Goal: Information Seeking & Learning: Get advice/opinions

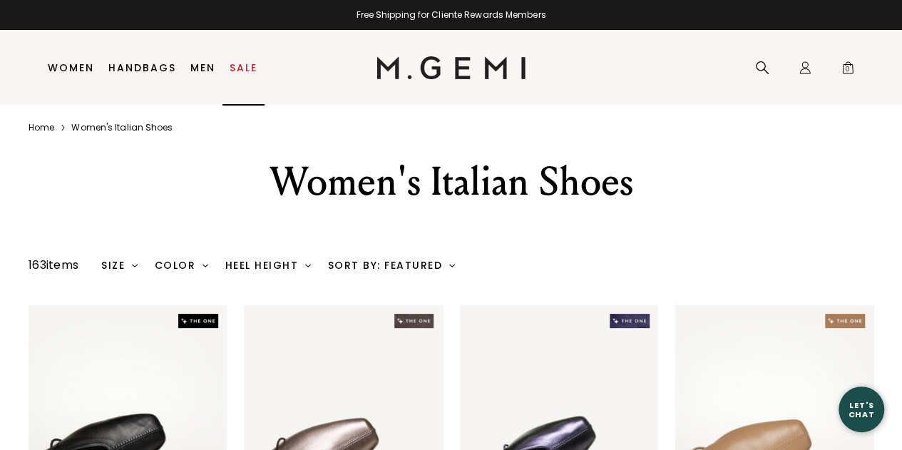
click at [245, 66] on link "Sale" at bounding box center [244, 67] width 28 height 11
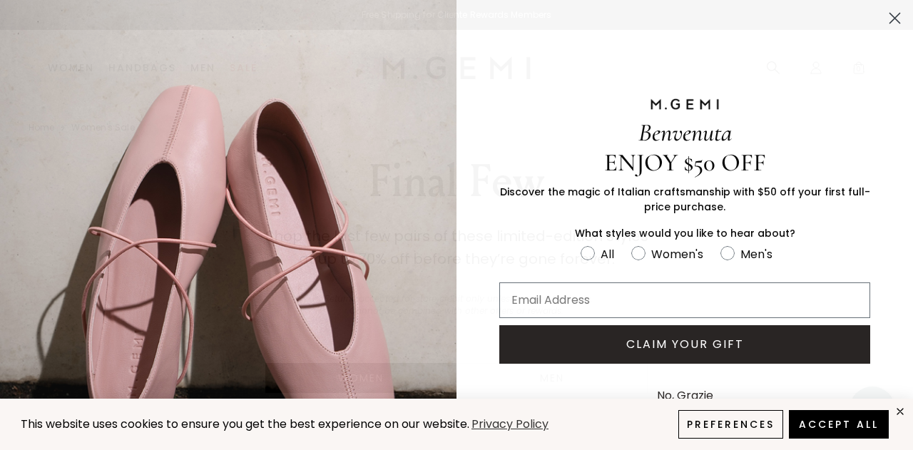
click at [883, 16] on circle "Close dialog" at bounding box center [895, 18] width 24 height 24
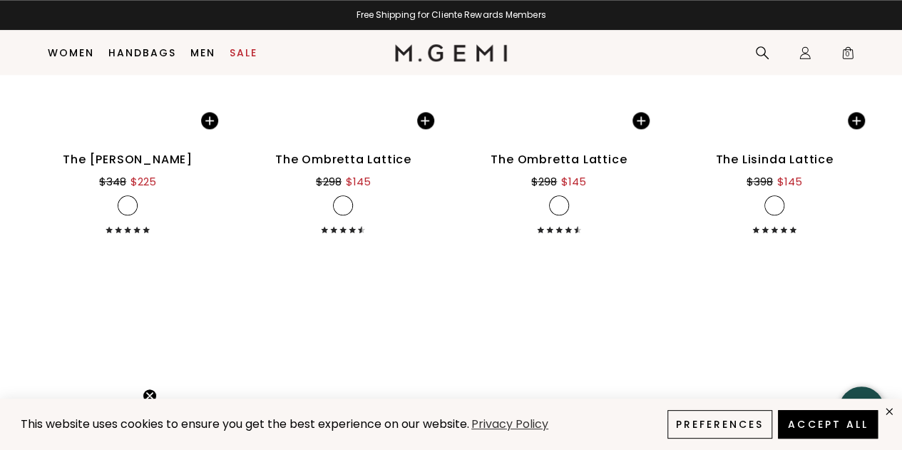
scroll to position [3465, 0]
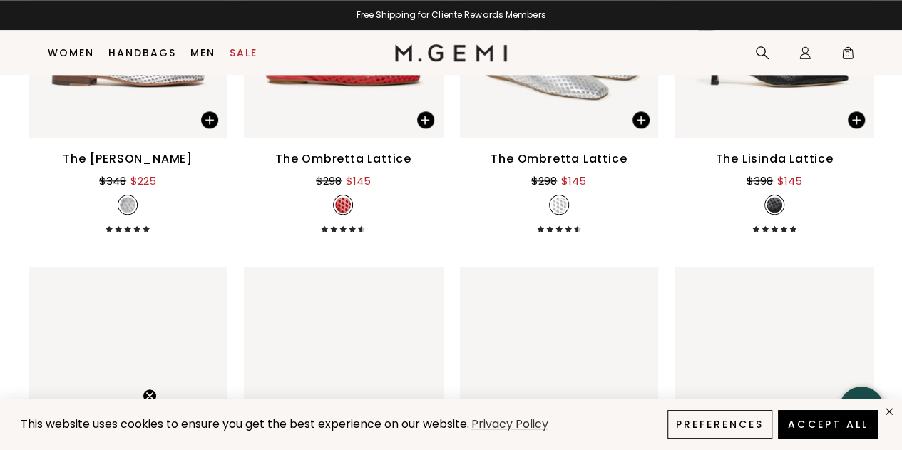
click at [791, 158] on div "The Lisinda Lattice" at bounding box center [775, 159] width 118 height 17
click at [790, 156] on div "The Lisinda Lattice" at bounding box center [775, 159] width 118 height 17
click at [782, 105] on img at bounding box center [775, 5] width 198 height 265
click at [764, 158] on div "The Lisinda Lattice" at bounding box center [775, 159] width 118 height 17
click at [776, 114] on img at bounding box center [775, 5] width 198 height 265
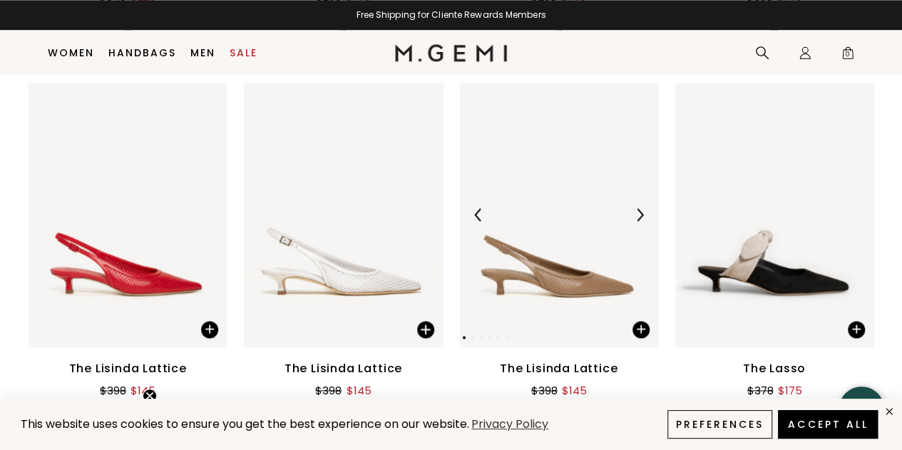
scroll to position [3750, 0]
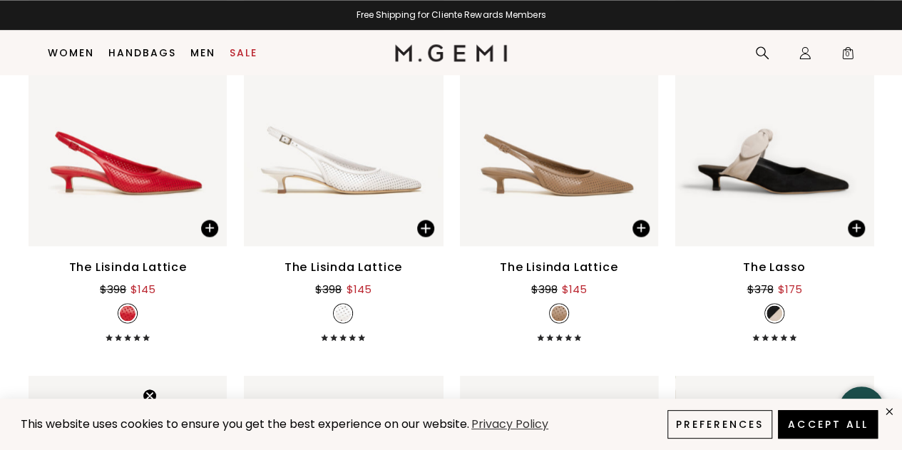
click at [790, 266] on div "The Lasso" at bounding box center [774, 267] width 63 height 17
click at [788, 263] on div "The Lasso" at bounding box center [774, 267] width 63 height 17
click at [853, 427] on button "Accept All" at bounding box center [828, 425] width 106 height 30
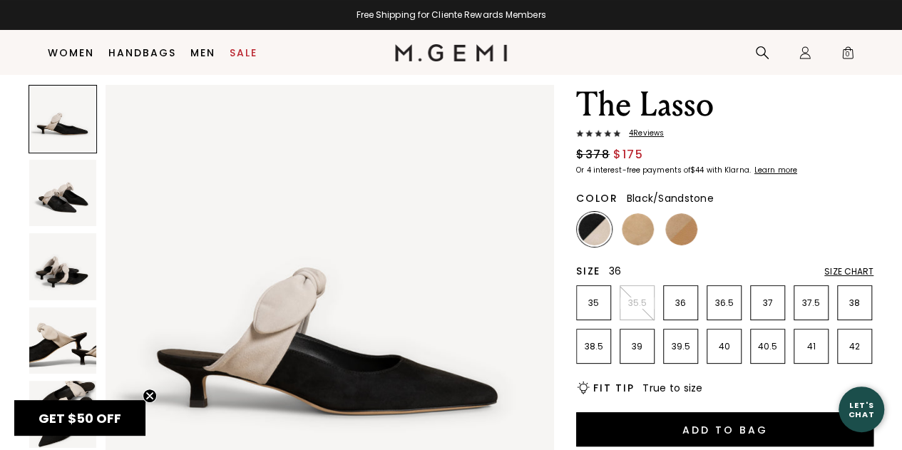
click at [688, 295] on li "36" at bounding box center [680, 302] width 35 height 35
click at [829, 268] on div "Size Chart" at bounding box center [849, 271] width 49 height 11
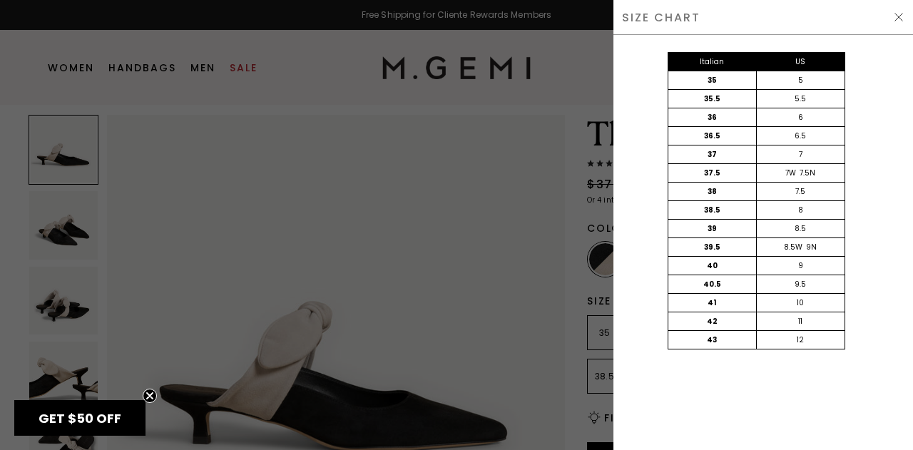
click at [849, 400] on div "Italian US 35 5 35.5 5.5 36 6 36.5 6.5 37 7 37.5 7W 7.5N 38 7.5 38.5 8 39 8.5 3…" at bounding box center [764, 242] width 300 height 415
drag, startPoint x: 912, startPoint y: 246, endPoint x: 912, endPoint y: 165, distance: 81.3
click at [902, 243] on div "Italian US 35 5 35.5 5.5 36 6 36.5 6.5 37 7 37.5 7W 7.5N 38 7.5 38.5 8 39 8.5 3…" at bounding box center [764, 242] width 300 height 415
drag, startPoint x: 901, startPoint y: 19, endPoint x: 878, endPoint y: 44, distance: 33.8
click at [902, 19] on img at bounding box center [898, 16] width 11 height 11
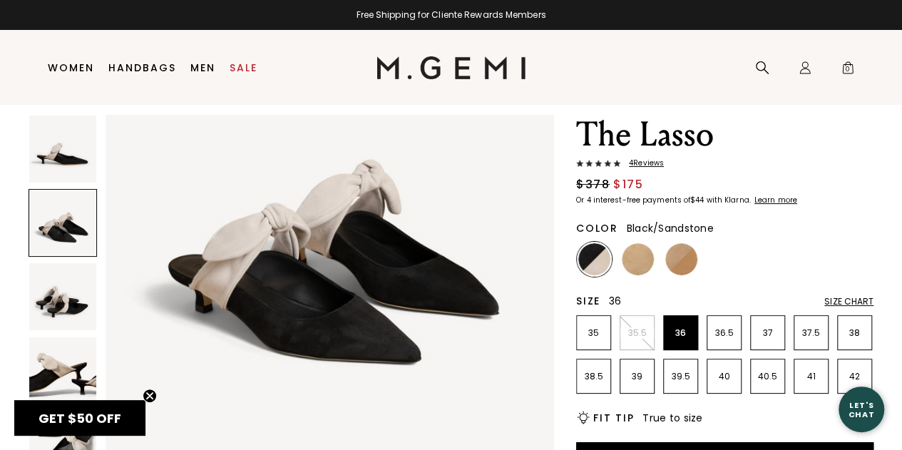
scroll to position [642, 0]
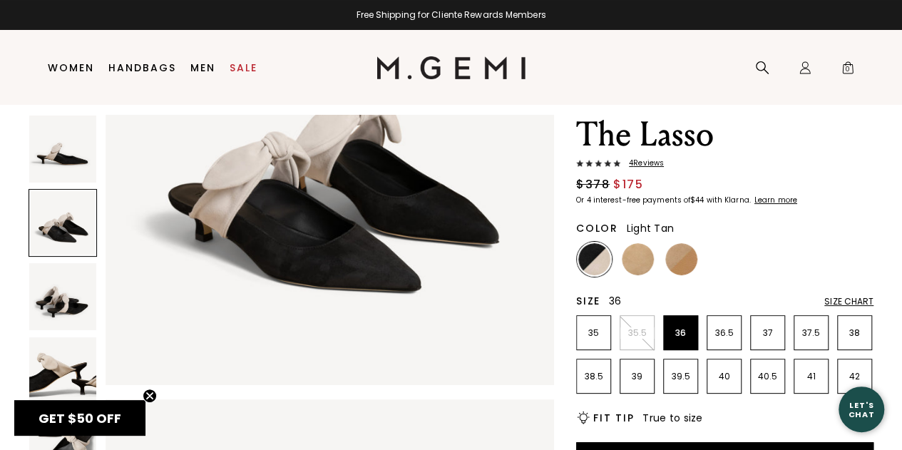
click at [675, 250] on img at bounding box center [682, 259] width 32 height 32
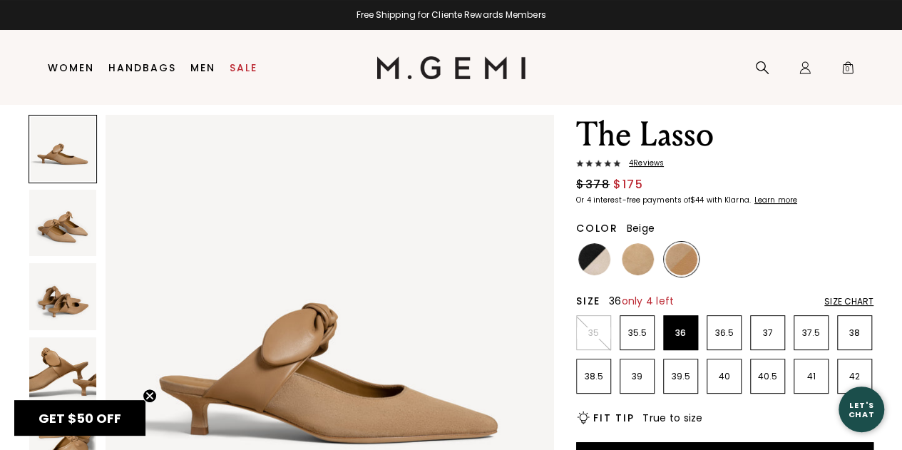
click at [644, 256] on img at bounding box center [638, 259] width 32 height 32
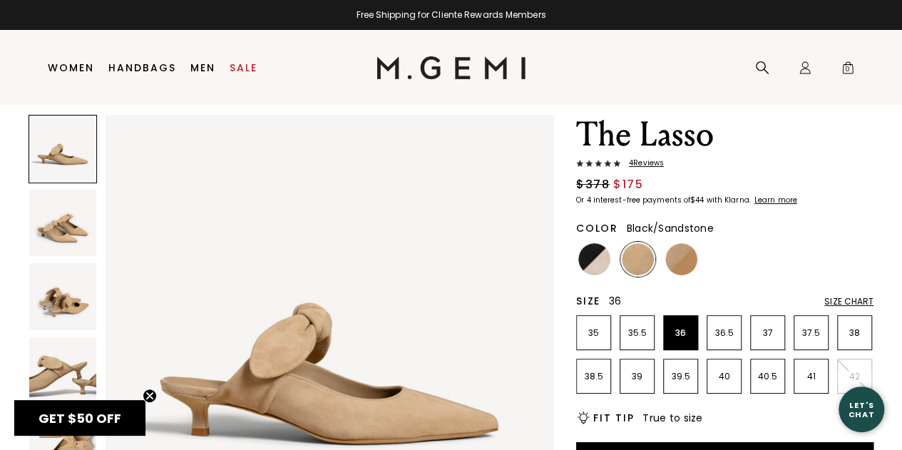
click at [588, 263] on img at bounding box center [595, 259] width 32 height 32
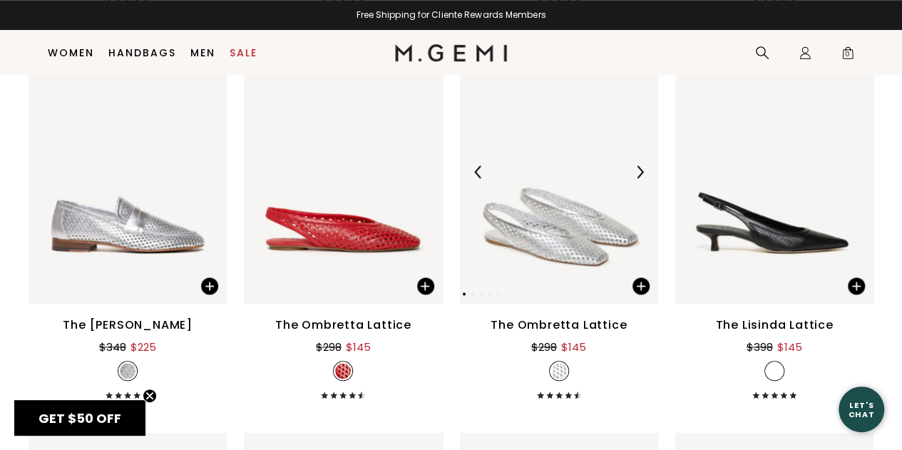
scroll to position [3323, 0]
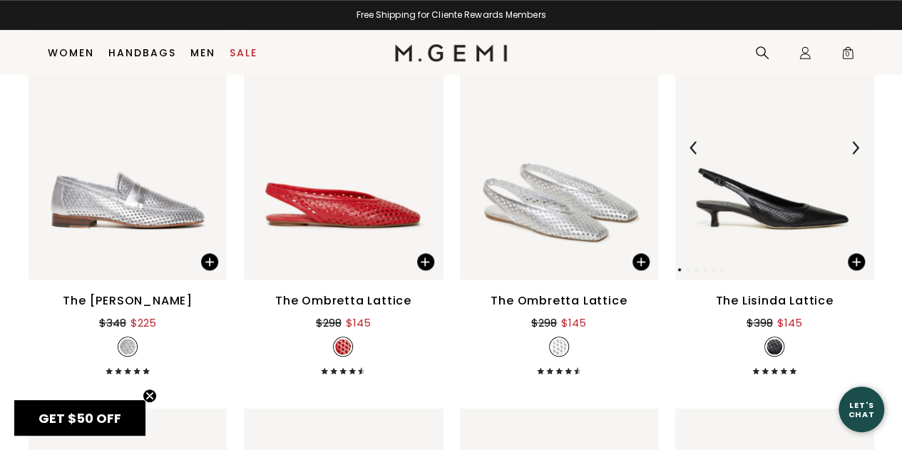
click at [783, 206] on img at bounding box center [775, 147] width 198 height 265
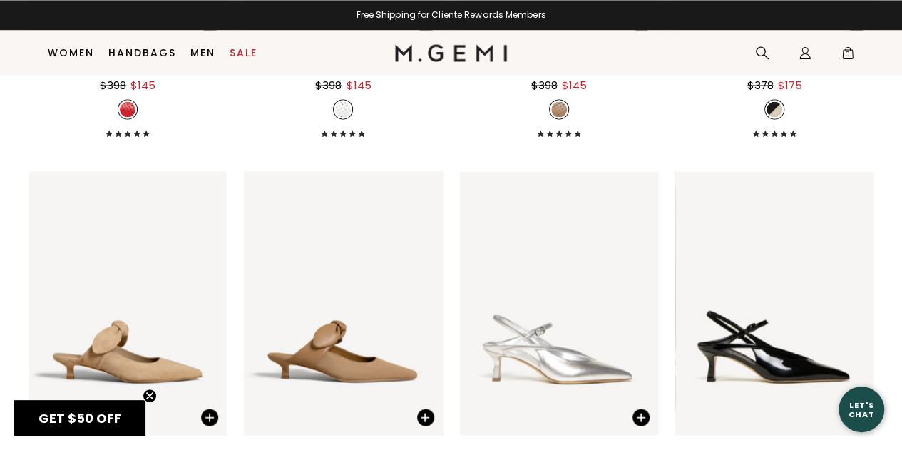
scroll to position [4108, 0]
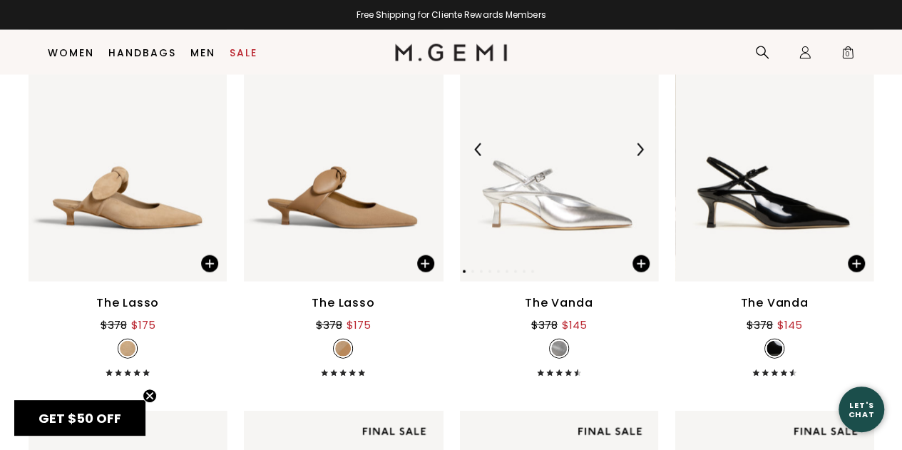
click at [574, 200] on img at bounding box center [559, 150] width 198 height 265
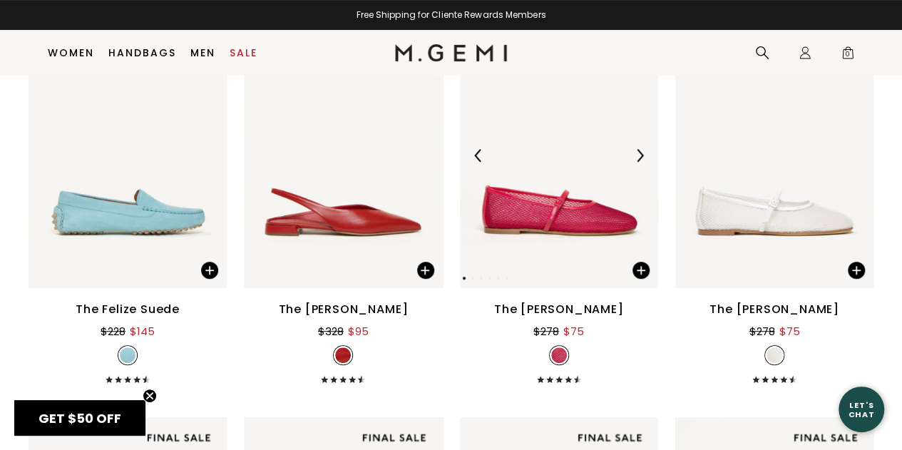
scroll to position [5677, 0]
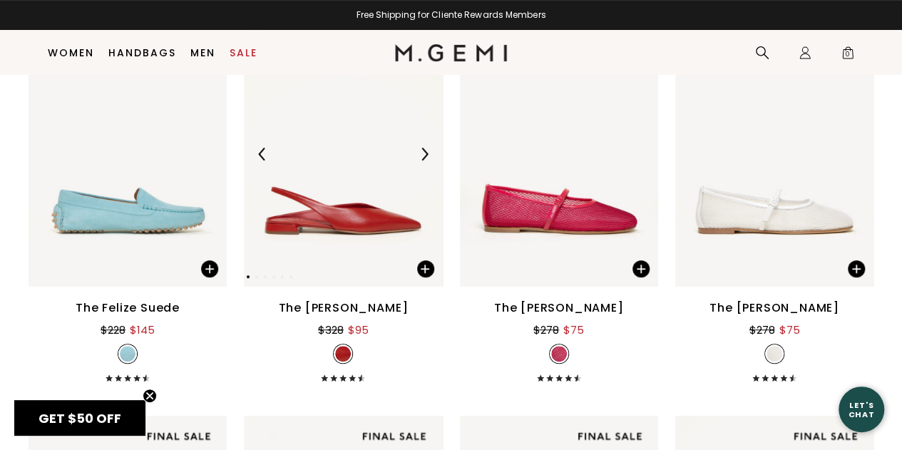
click at [340, 220] on img at bounding box center [343, 154] width 198 height 265
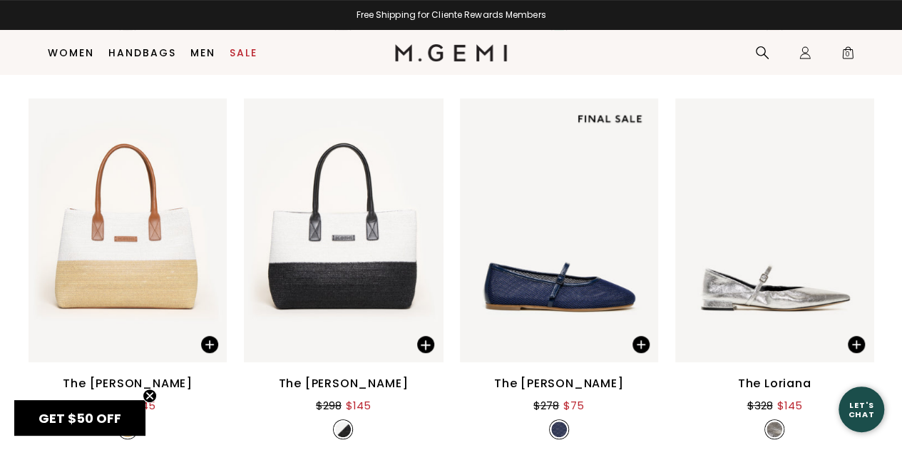
scroll to position [8432, 0]
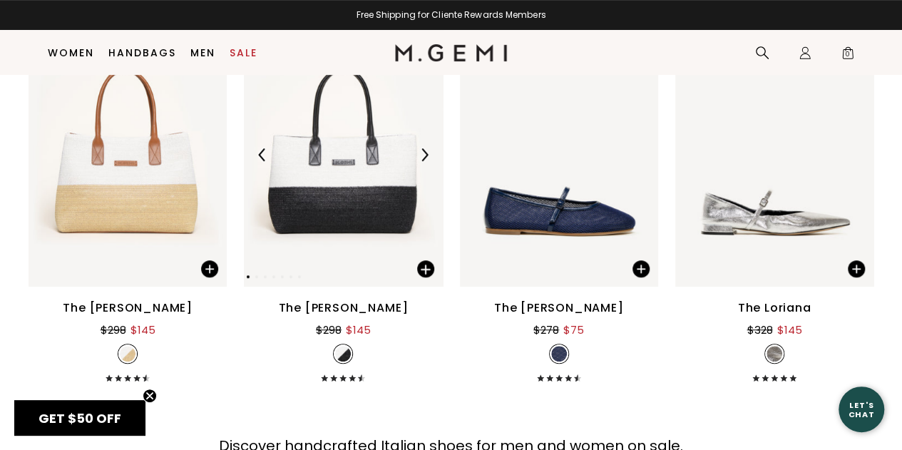
click at [355, 198] on img at bounding box center [343, 155] width 198 height 265
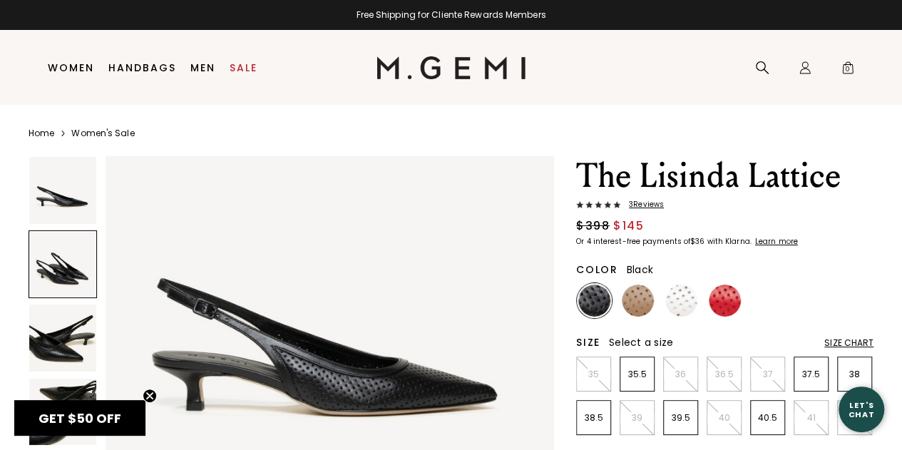
scroll to position [71, 0]
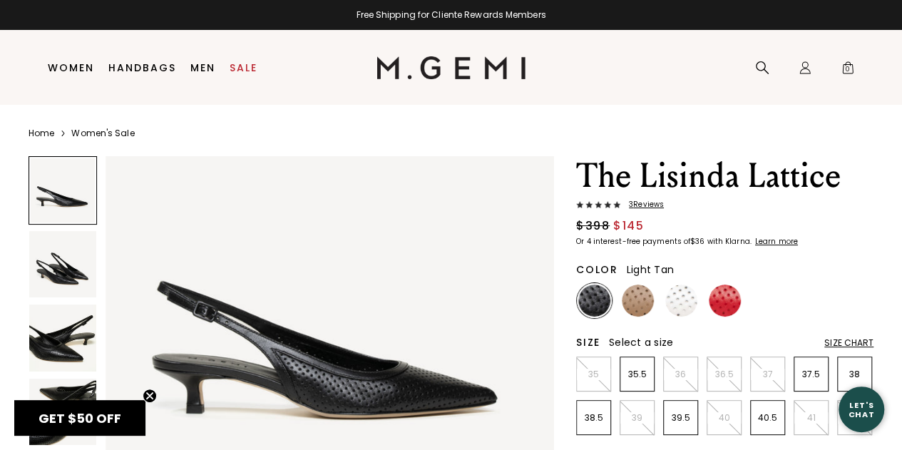
click at [644, 304] on img at bounding box center [638, 301] width 32 height 32
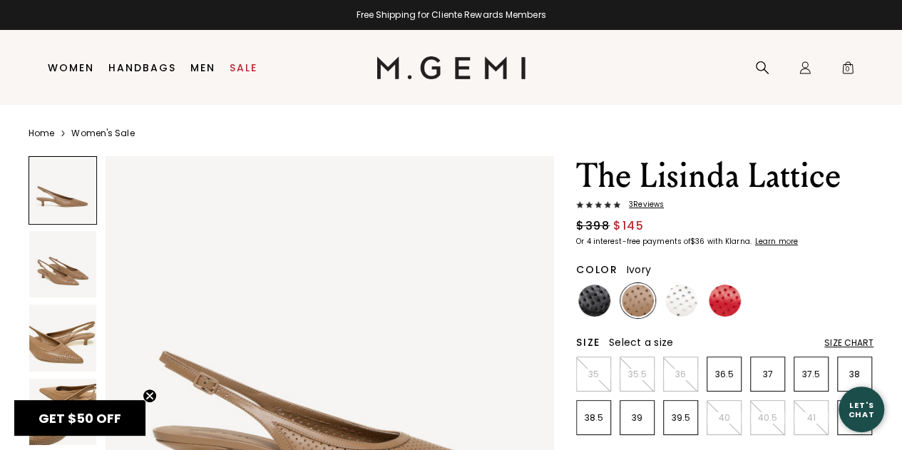
click at [683, 309] on img at bounding box center [682, 301] width 32 height 32
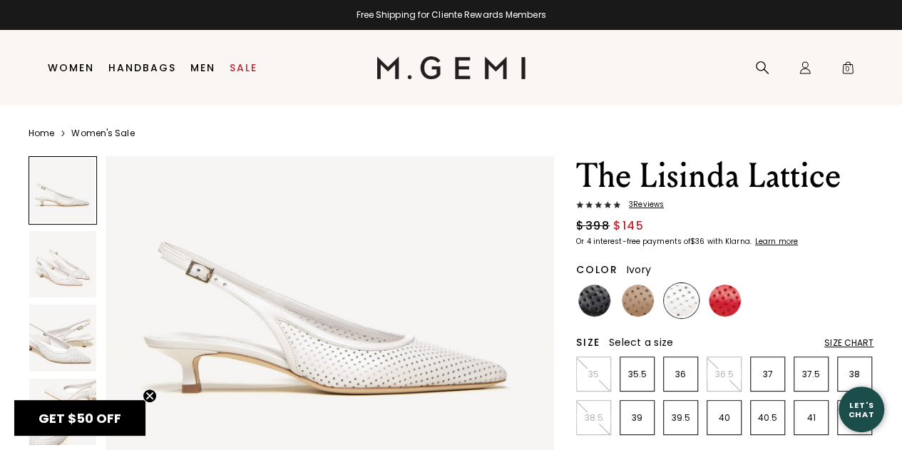
scroll to position [214, 0]
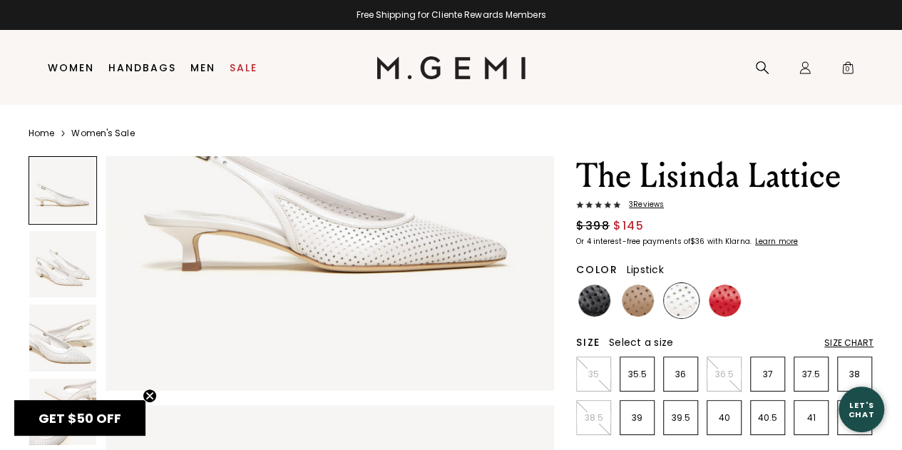
click at [724, 292] on img at bounding box center [725, 301] width 32 height 32
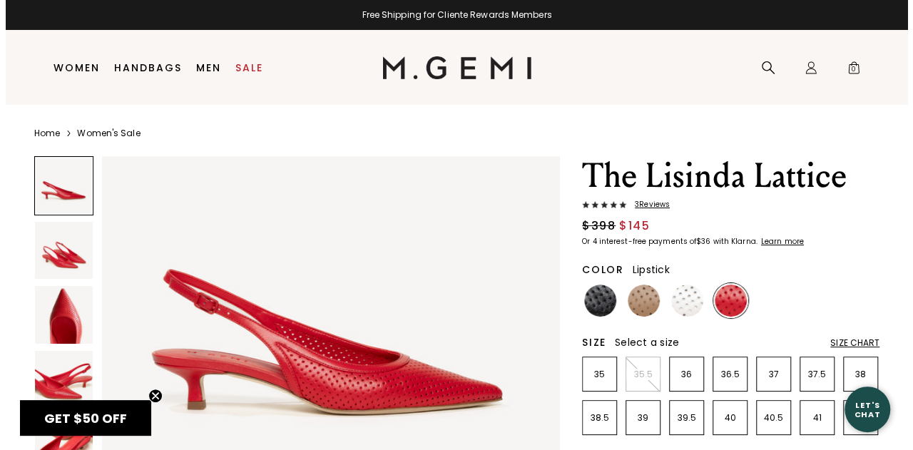
scroll to position [214, 0]
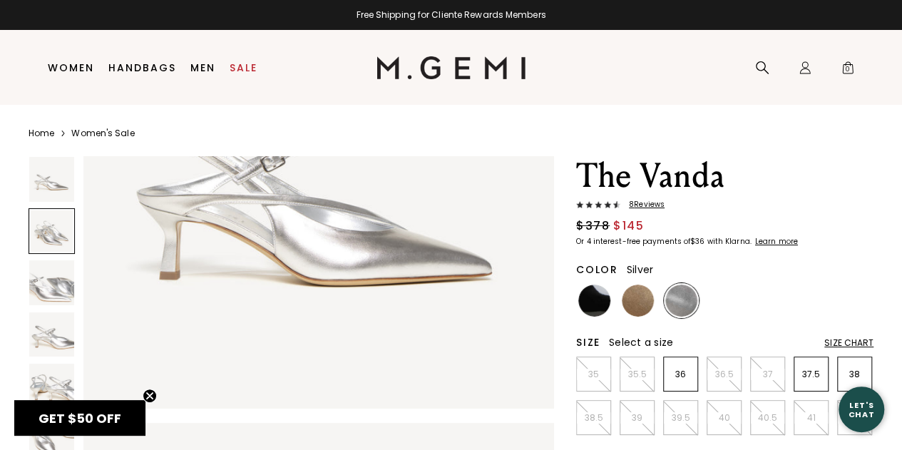
scroll to position [214, 0]
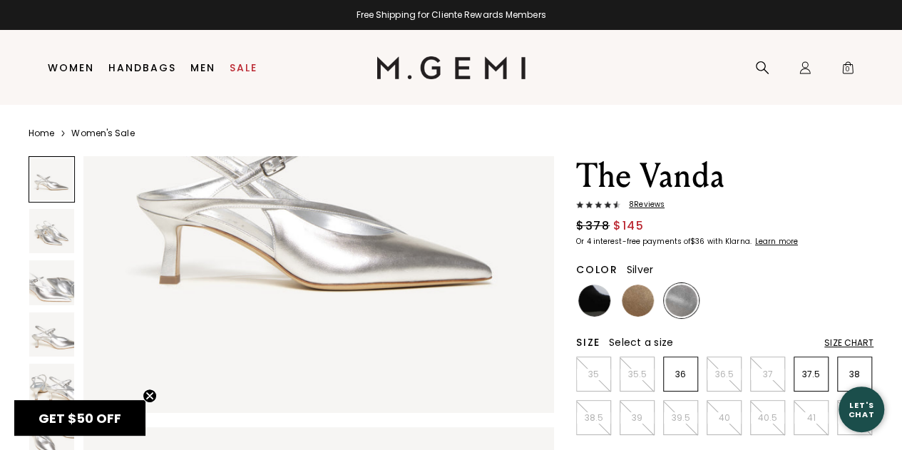
click at [44, 231] on img at bounding box center [51, 231] width 45 height 45
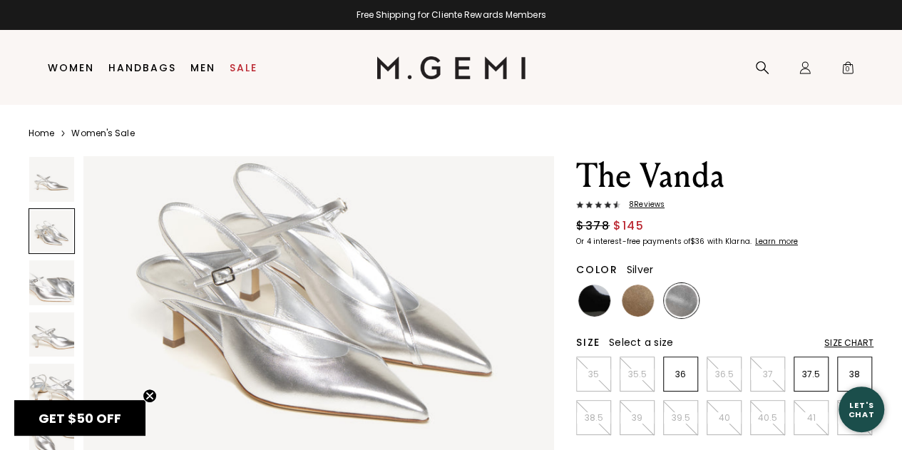
scroll to position [617, 0]
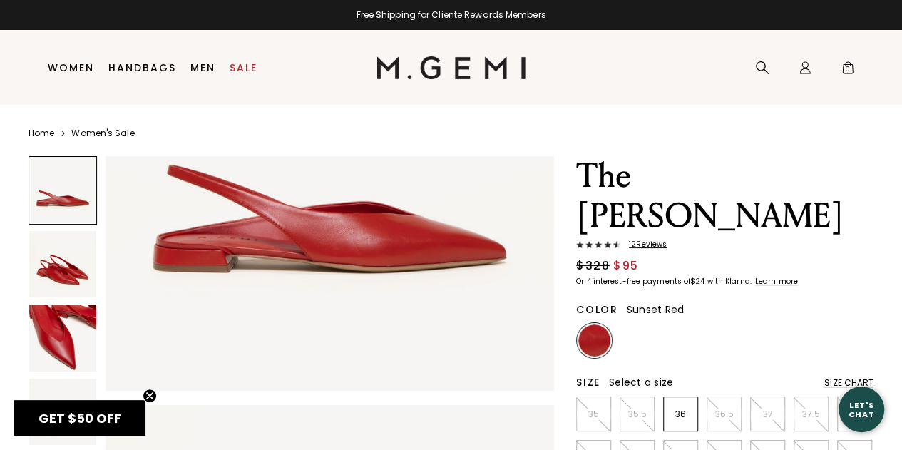
click at [73, 280] on img at bounding box center [62, 264] width 67 height 67
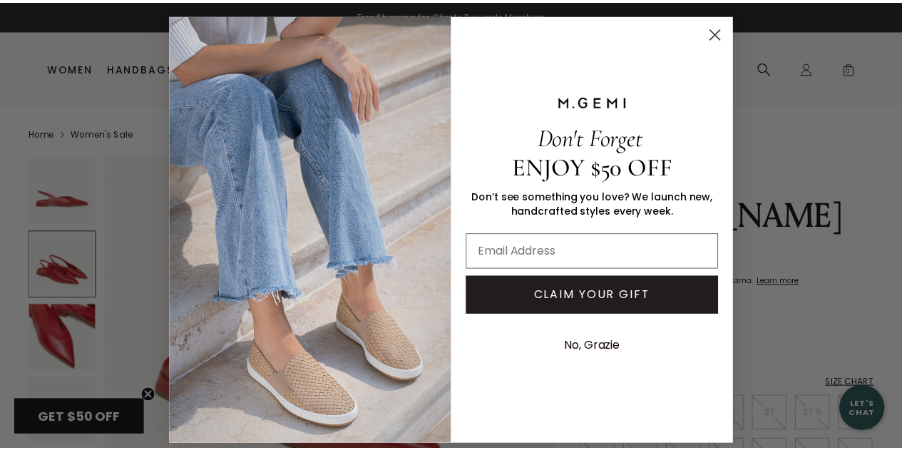
scroll to position [532, 0]
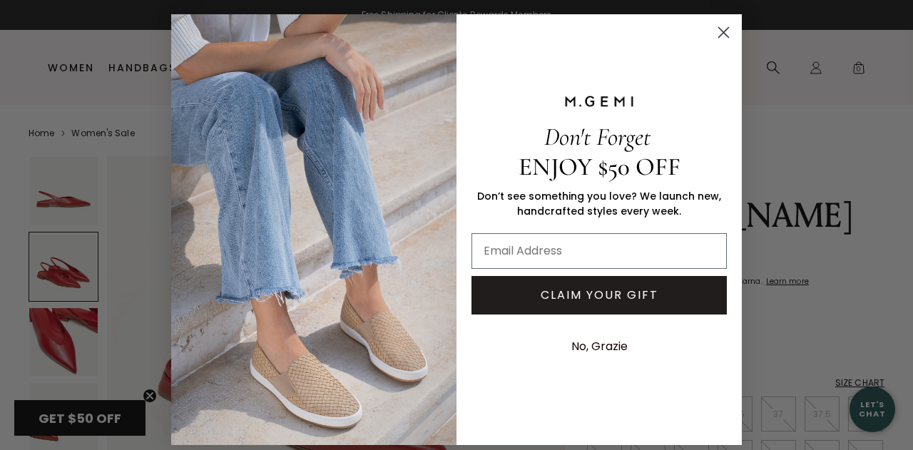
click at [714, 34] on circle "Close dialog" at bounding box center [724, 33] width 24 height 24
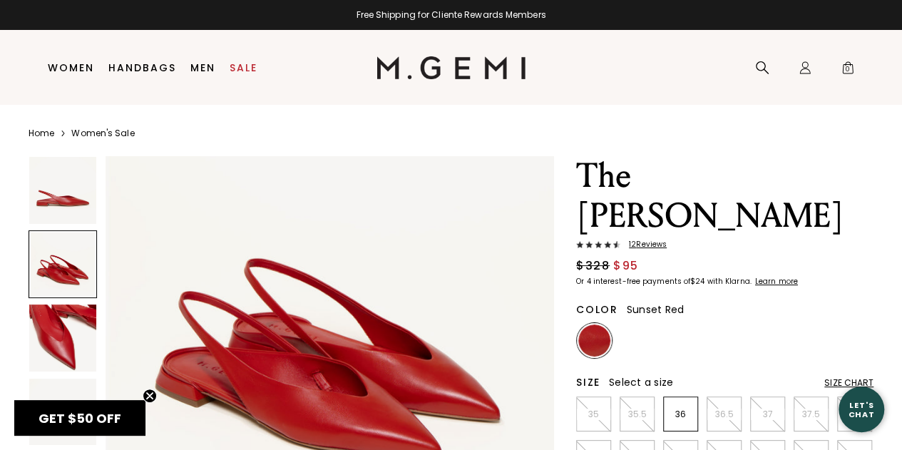
scroll to position [524, 0]
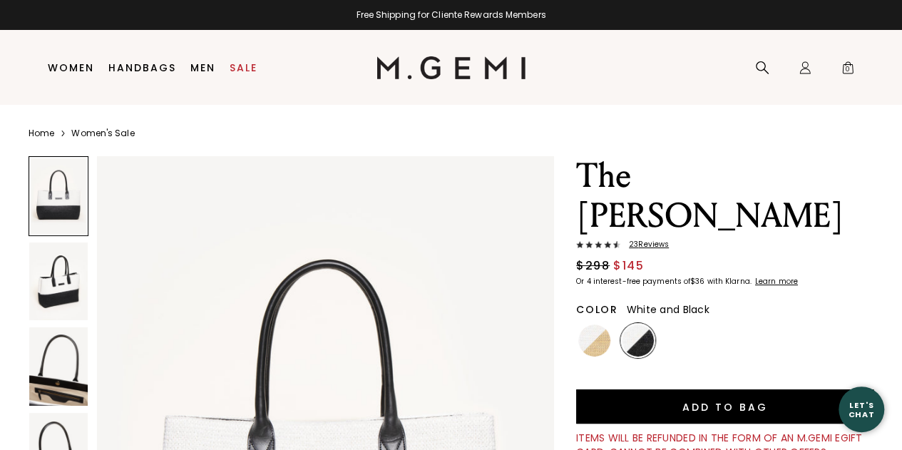
scroll to position [214, 0]
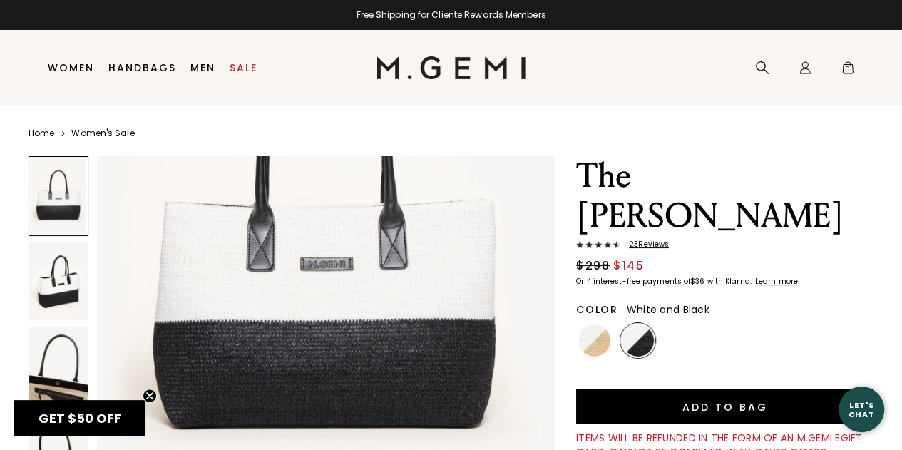
click at [61, 390] on img at bounding box center [58, 366] width 59 height 78
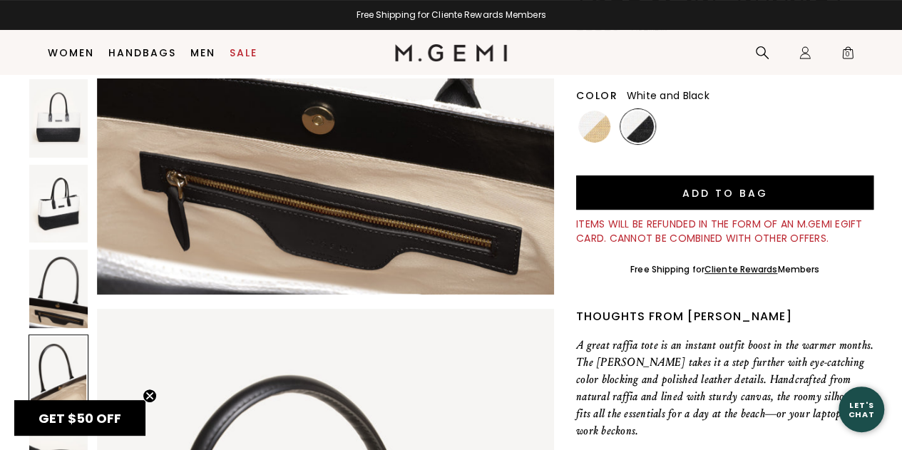
scroll to position [1646, 0]
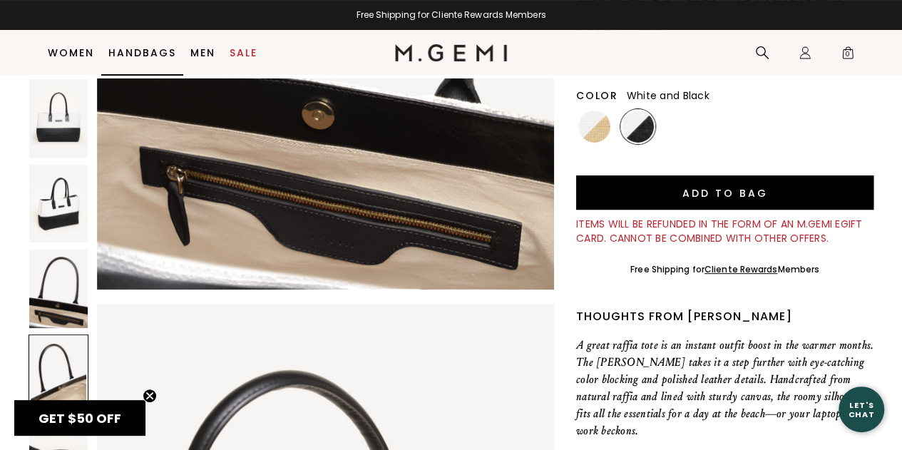
click at [150, 48] on link "Handbags" at bounding box center [142, 52] width 68 height 11
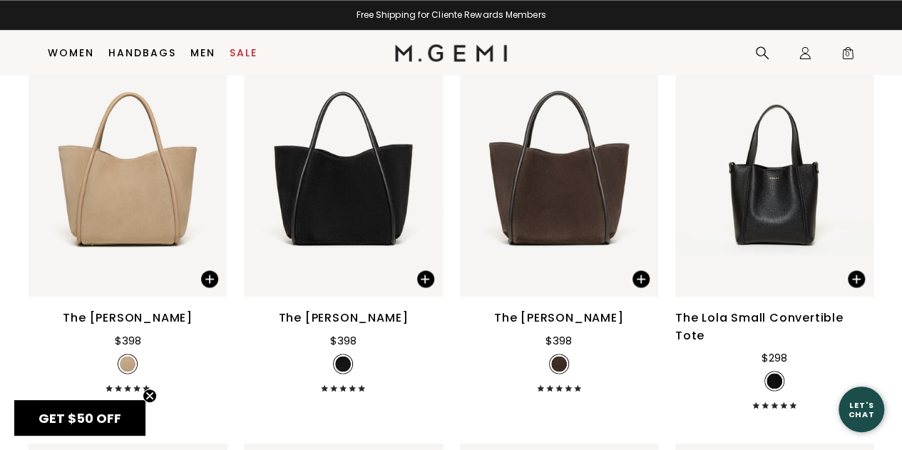
scroll to position [1040, 0]
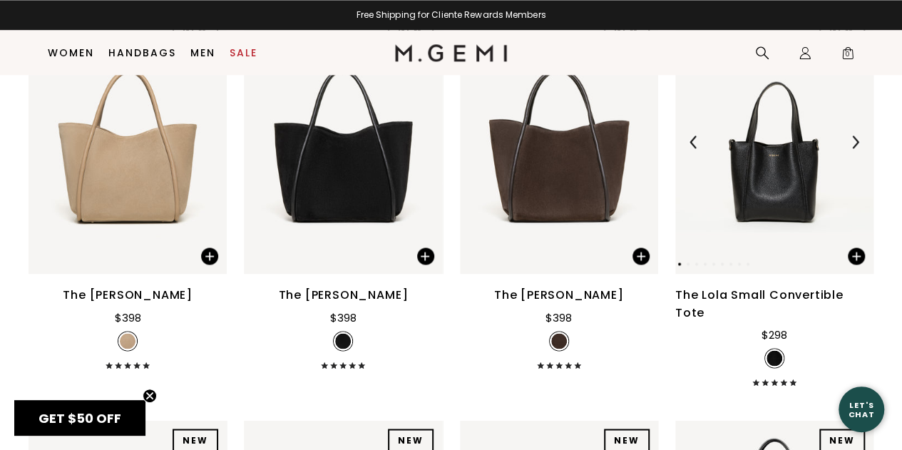
click at [850, 139] on img at bounding box center [855, 142] width 13 height 13
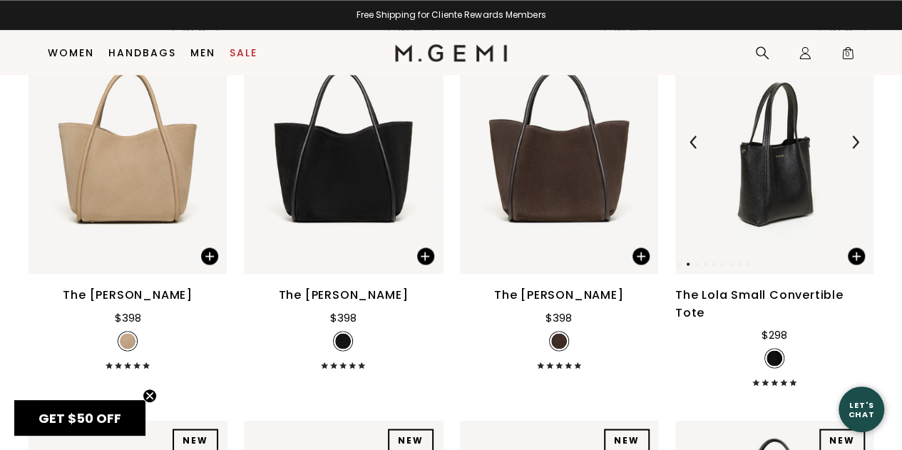
click at [850, 139] on img at bounding box center [855, 142] width 13 height 13
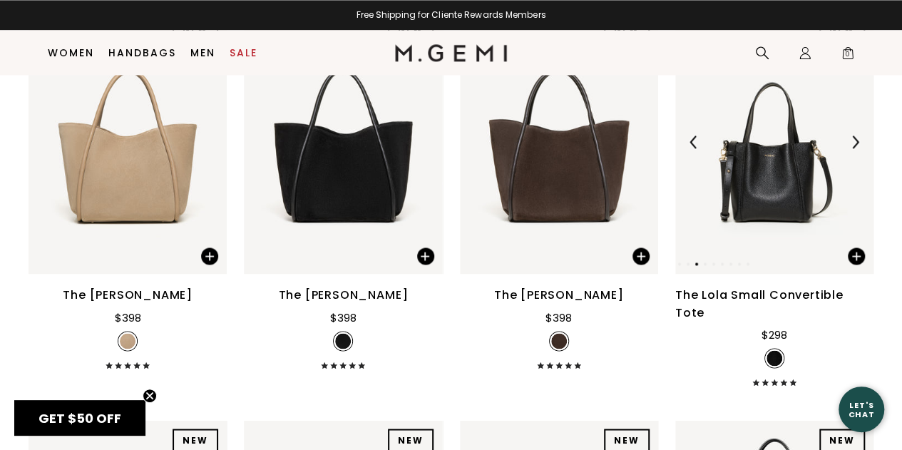
click at [850, 139] on img at bounding box center [855, 142] width 13 height 13
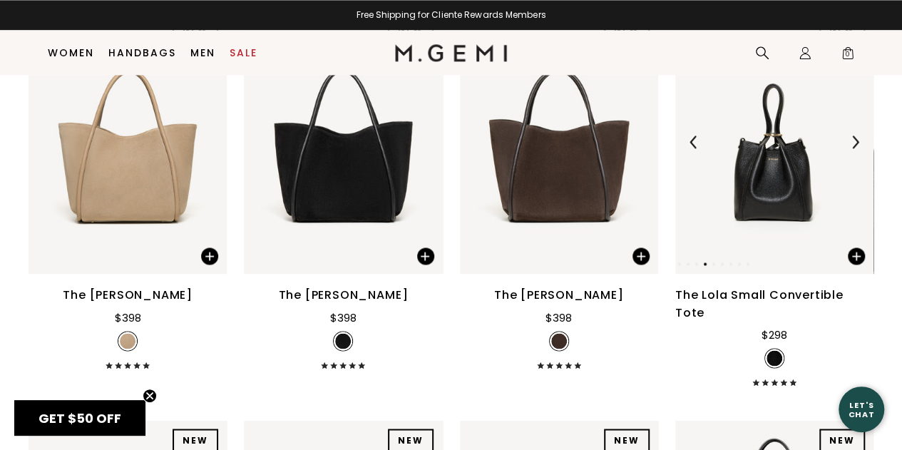
click at [850, 139] on img at bounding box center [855, 142] width 13 height 13
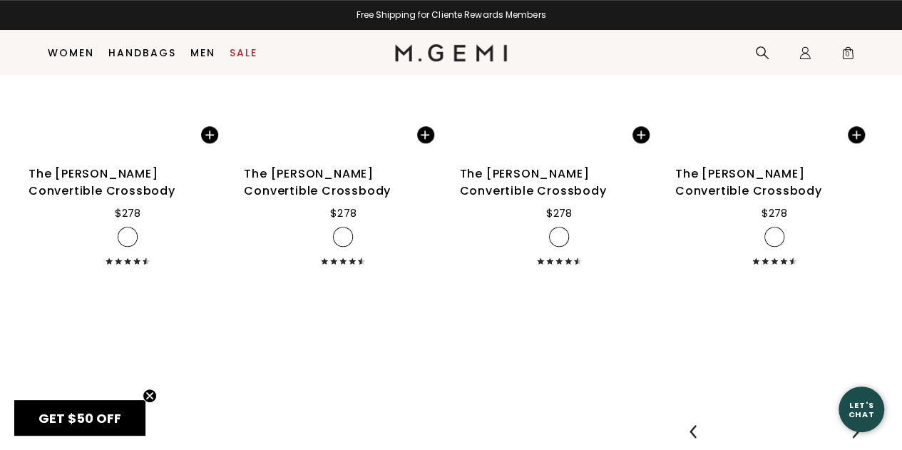
scroll to position [3038, 0]
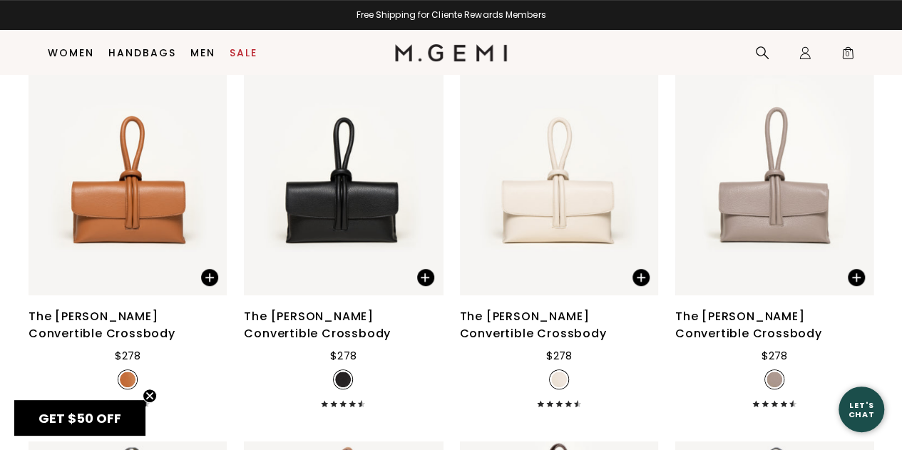
click at [352, 308] on div "The [PERSON_NAME] Convertible Crossbody" at bounding box center [343, 325] width 198 height 34
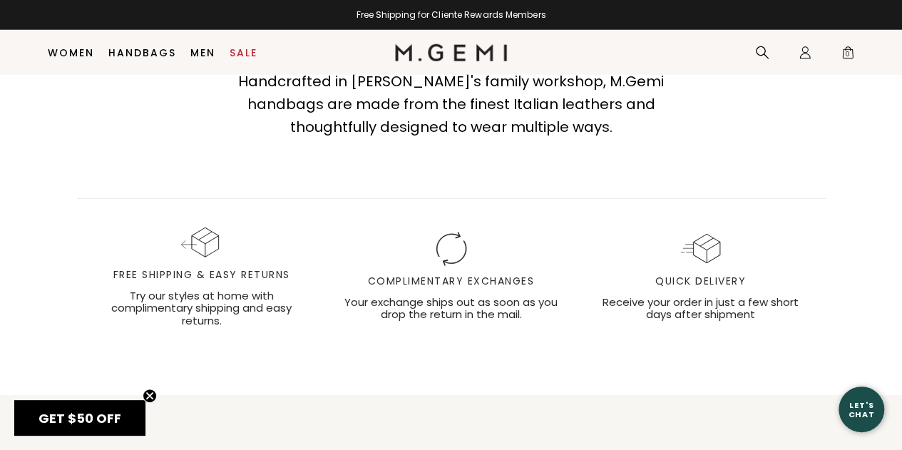
scroll to position [4750, 0]
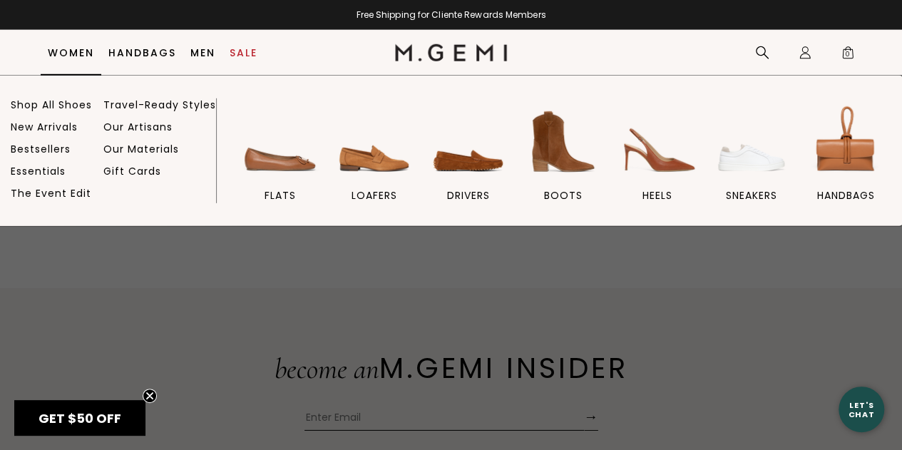
click at [78, 47] on link "Women" at bounding box center [71, 52] width 46 height 11
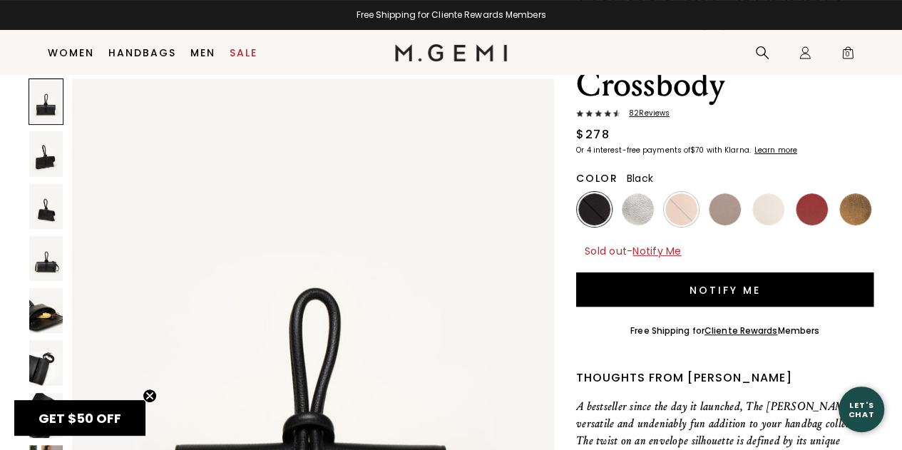
scroll to position [184, 0]
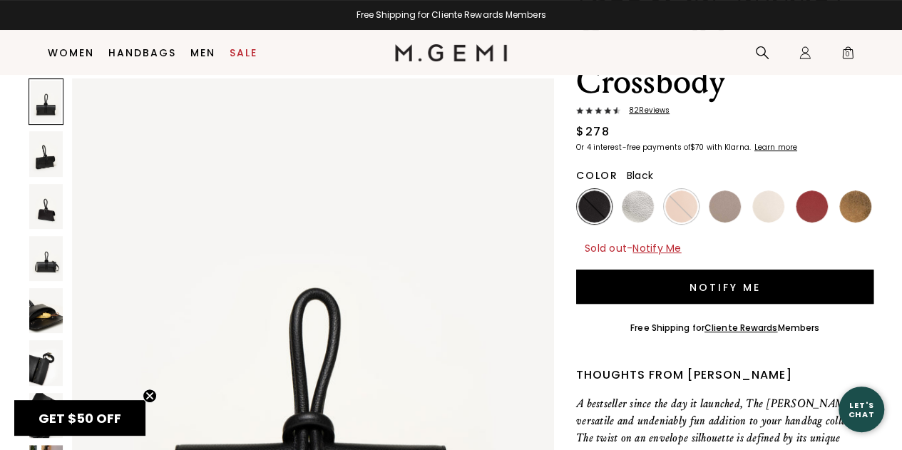
click at [51, 307] on img at bounding box center [46, 310] width 34 height 45
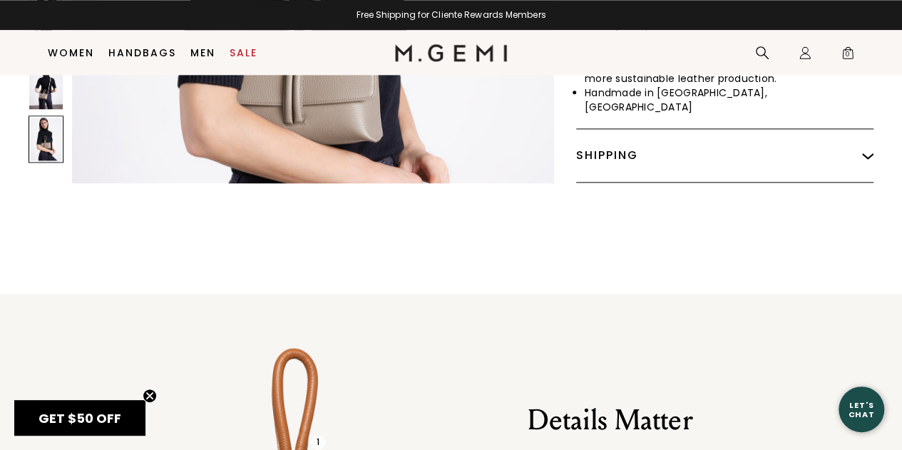
scroll to position [1112, 0]
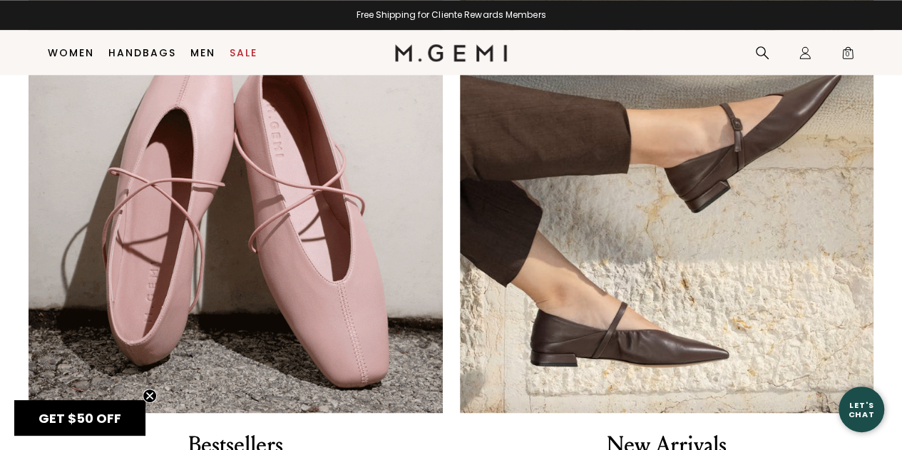
scroll to position [1112, 0]
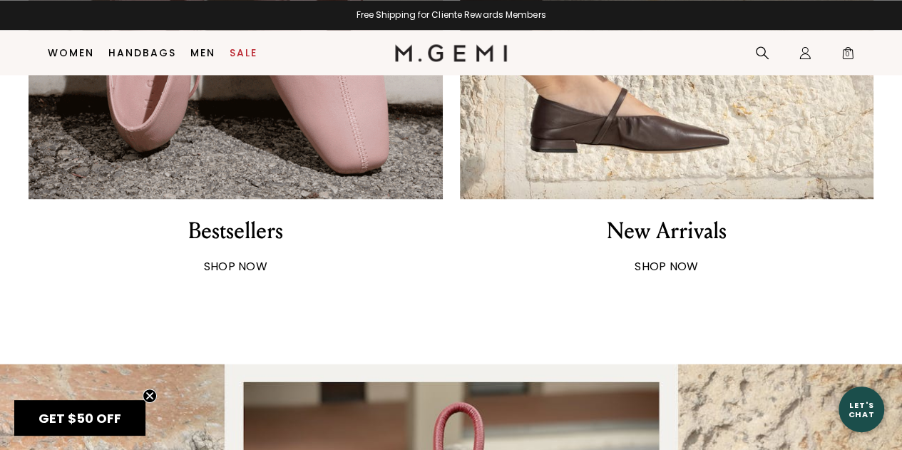
click at [245, 235] on div "Bestsellers" at bounding box center [235, 231] width 95 height 30
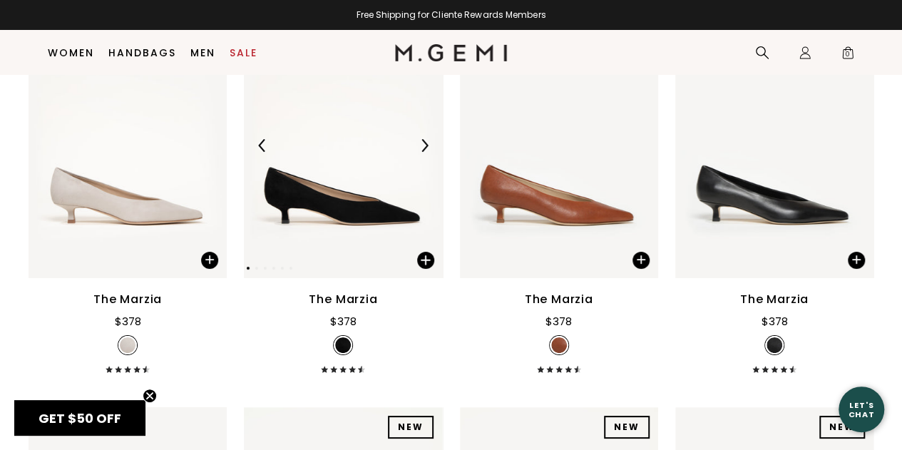
scroll to position [2680, 0]
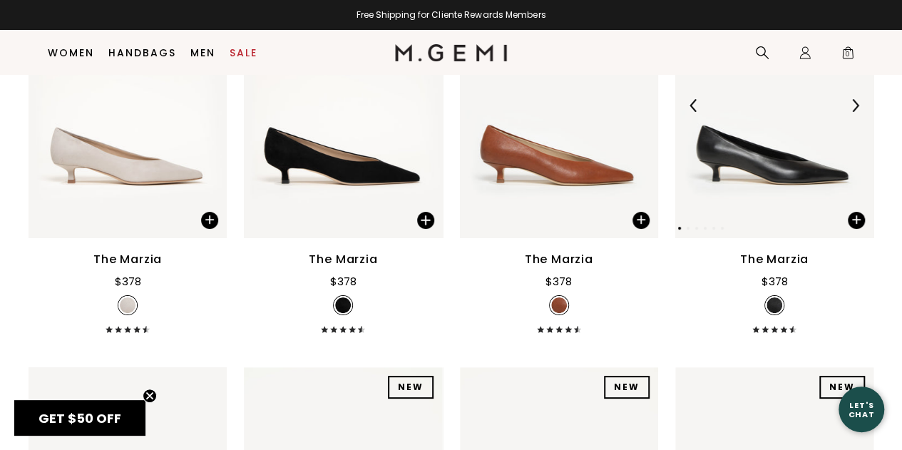
click at [755, 193] on img at bounding box center [775, 106] width 198 height 265
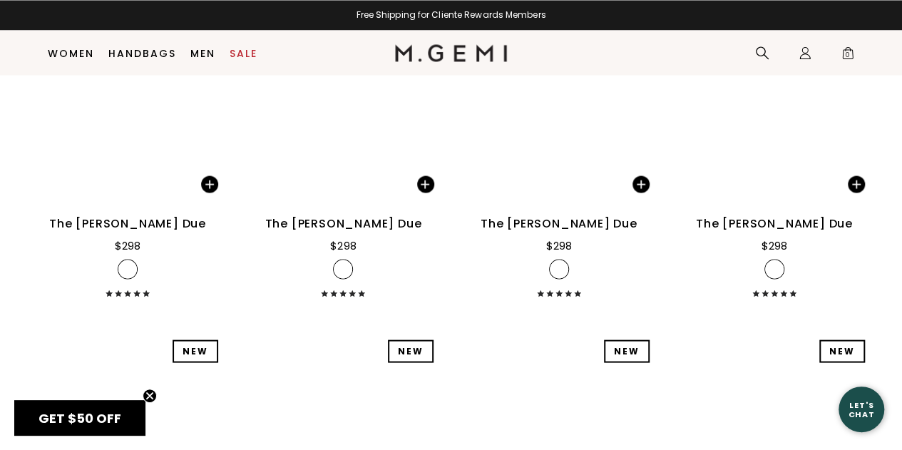
scroll to position [6675, 0]
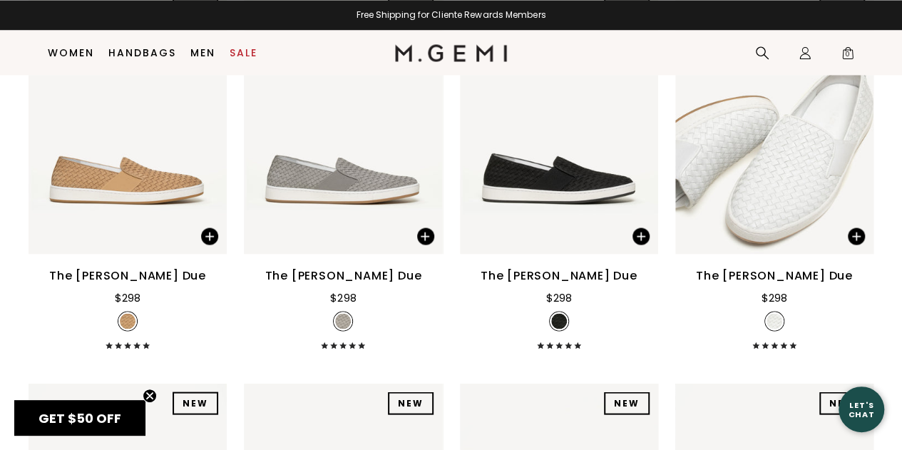
click at [556, 282] on div "The Cerchio Due" at bounding box center [559, 275] width 157 height 17
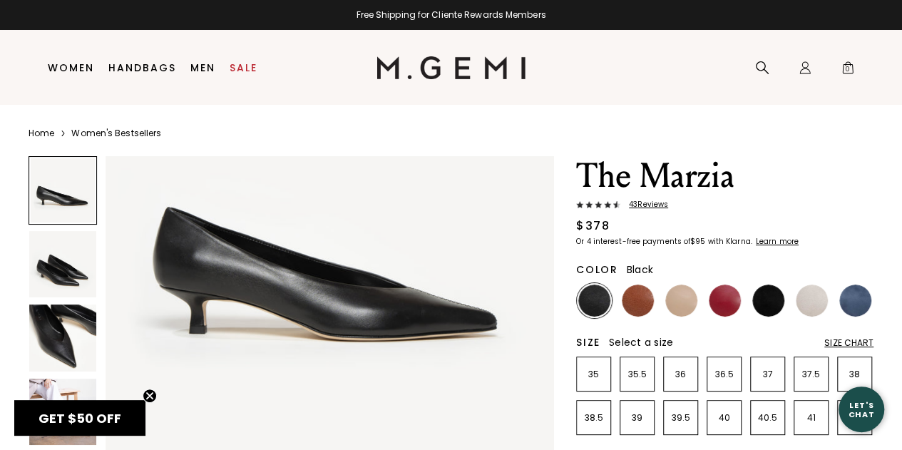
click at [59, 339] on img at bounding box center [62, 338] width 67 height 67
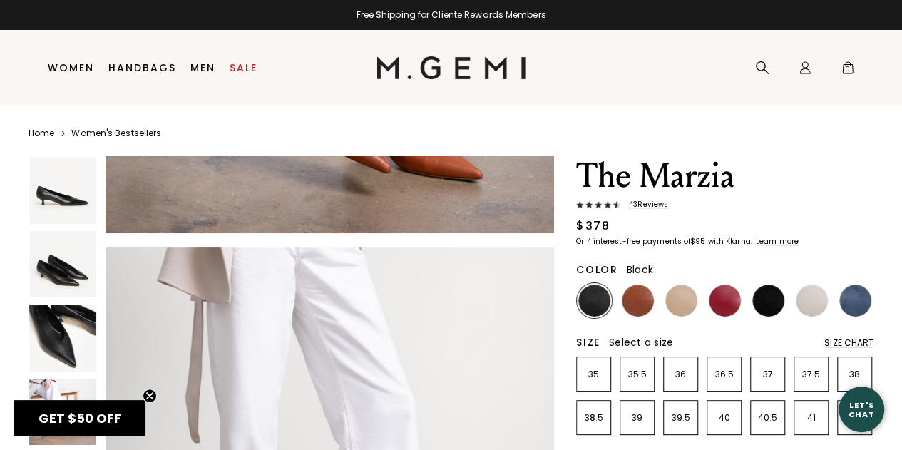
scroll to position [2274, 0]
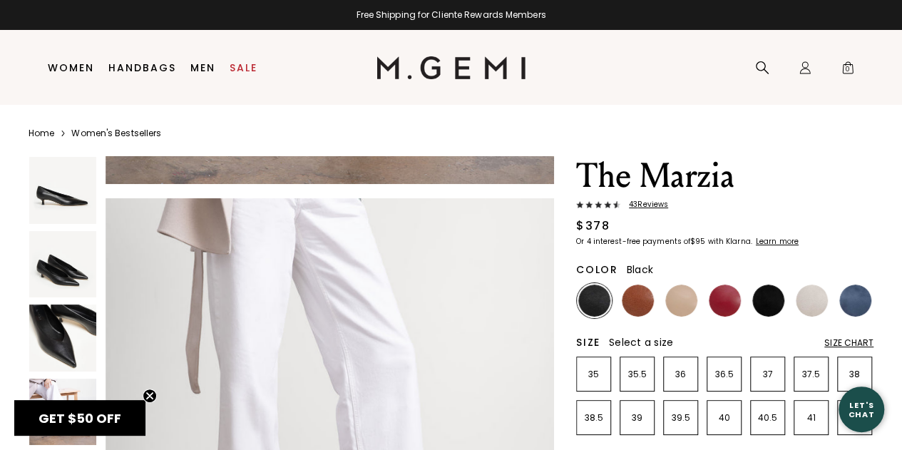
click at [647, 206] on span "43 Review s" at bounding box center [645, 204] width 48 height 9
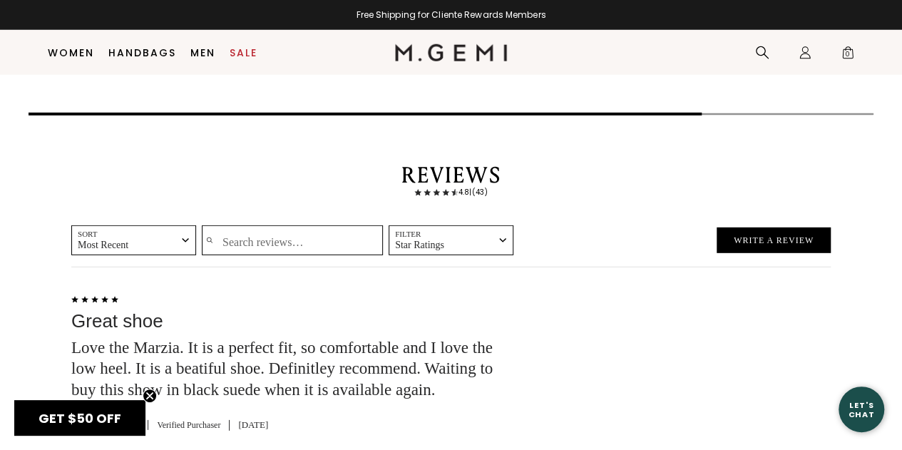
scroll to position [1986, 0]
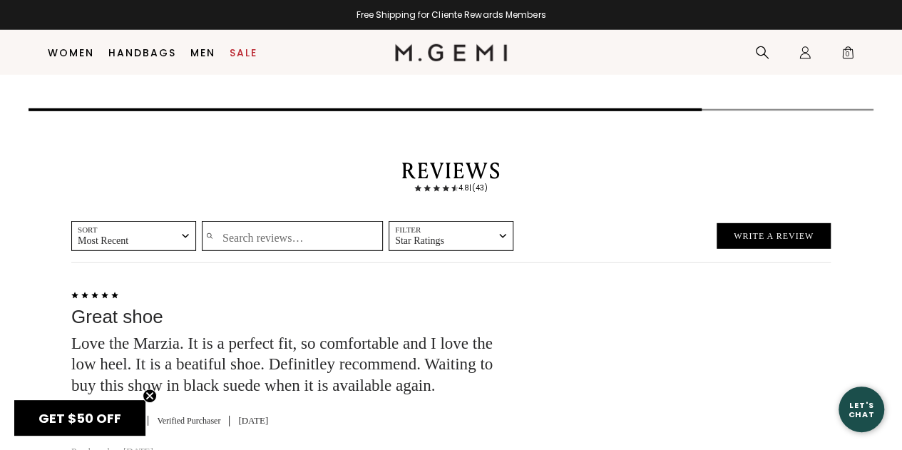
click at [502, 221] on button "Filter Star Ratings" at bounding box center [451, 236] width 125 height 30
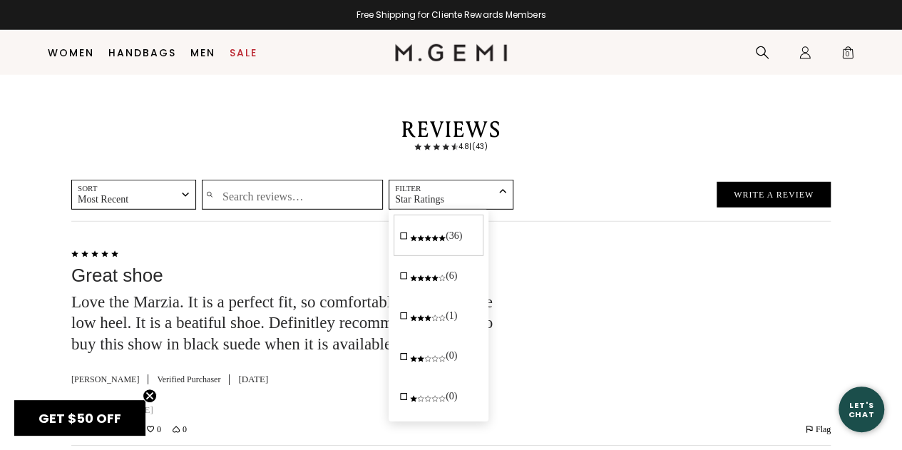
scroll to position [2057, 0]
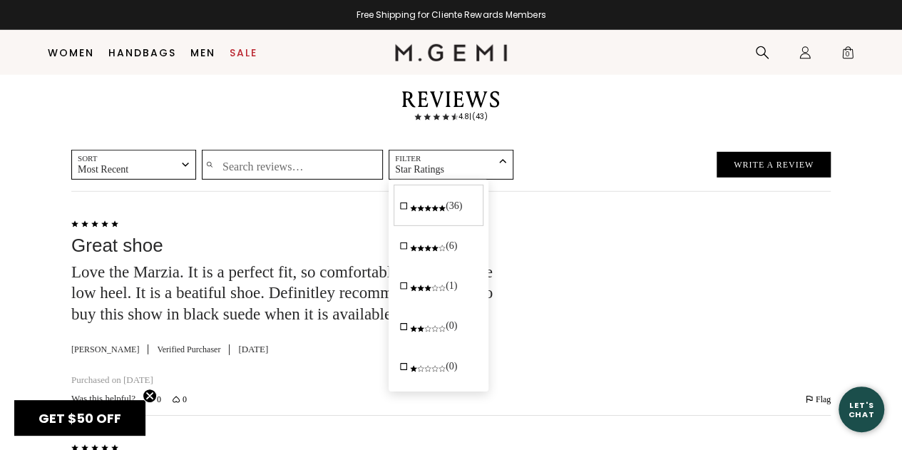
click at [412, 285] on icon "3 stars (1)" at bounding box center [413, 288] width 7 height 7
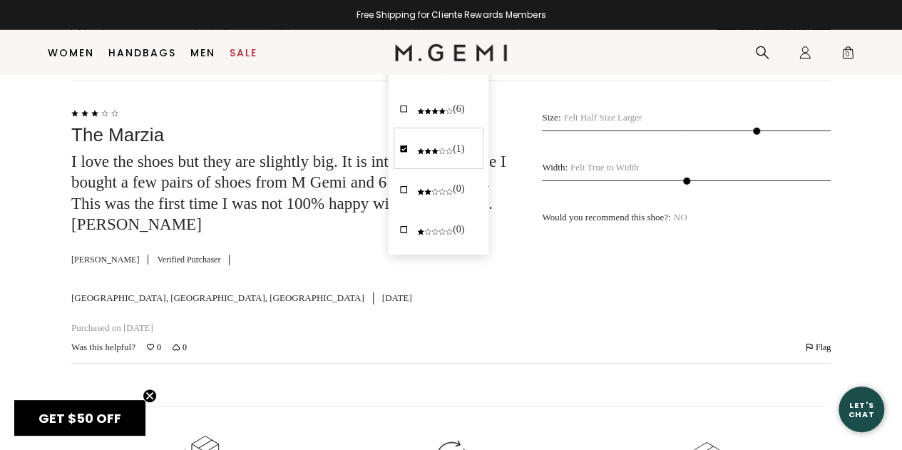
scroll to position [2200, 0]
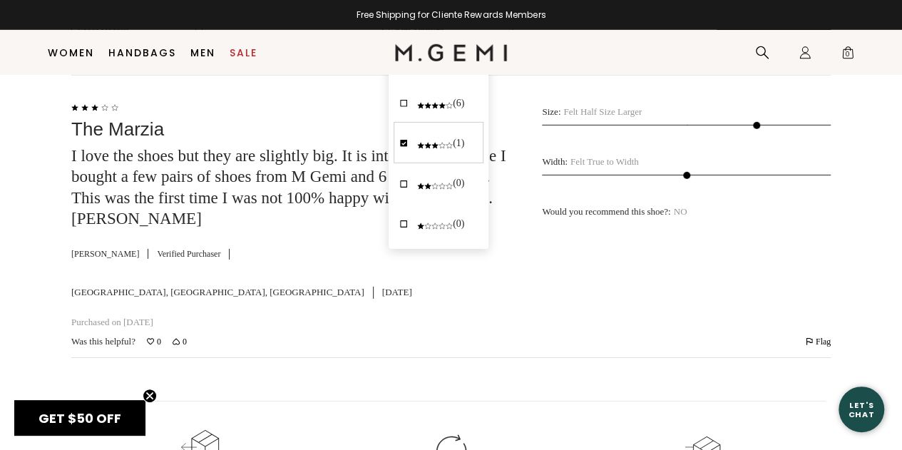
click at [338, 242] on div "Rated 3 out of 5 The Marzia I love the shoes but they are slightly big. It is i…" at bounding box center [291, 216] width 441 height 237
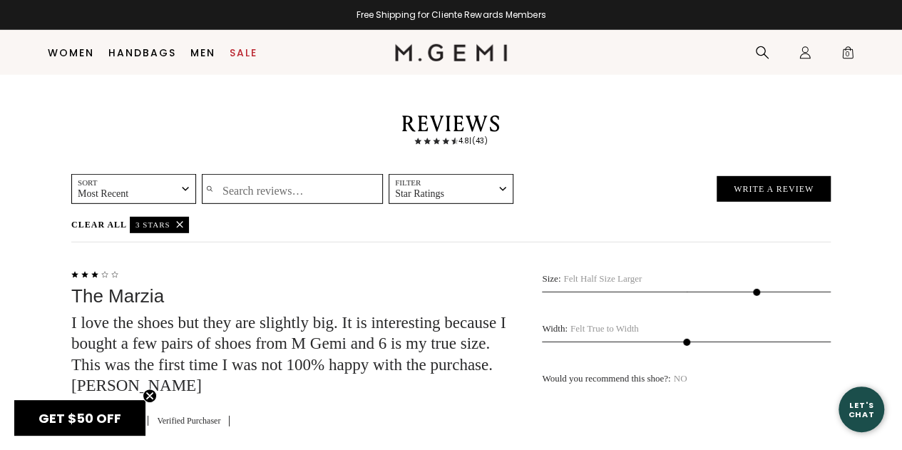
scroll to position [2057, 0]
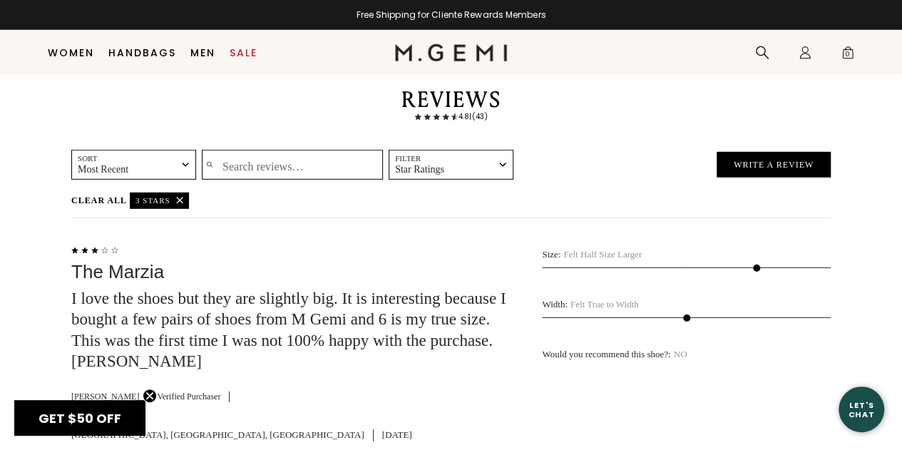
click at [189, 153] on button "Sort Most Recent" at bounding box center [133, 165] width 125 height 30
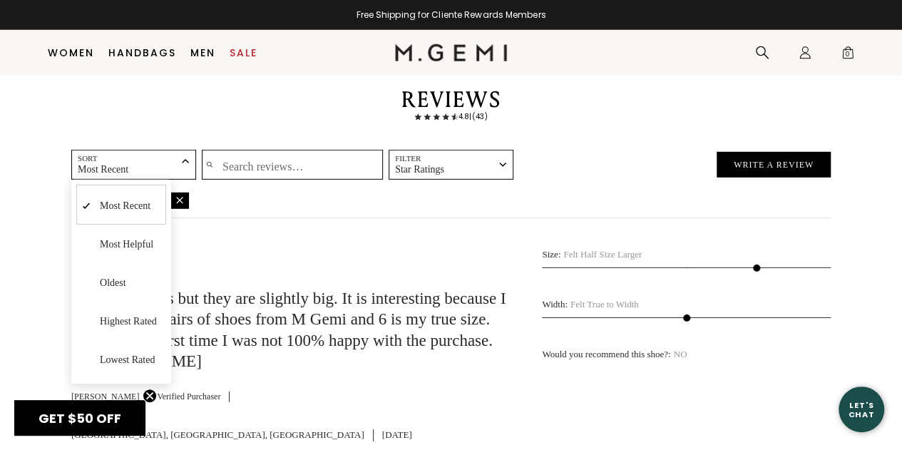
click at [131, 239] on span "Most Helpful" at bounding box center [127, 244] width 54 height 11
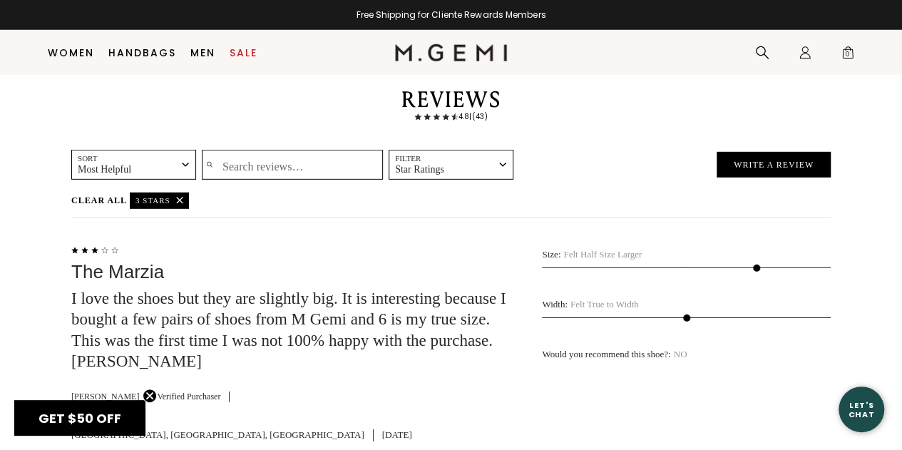
click at [184, 161] on icon "button" at bounding box center [185, 164] width 7 height 7
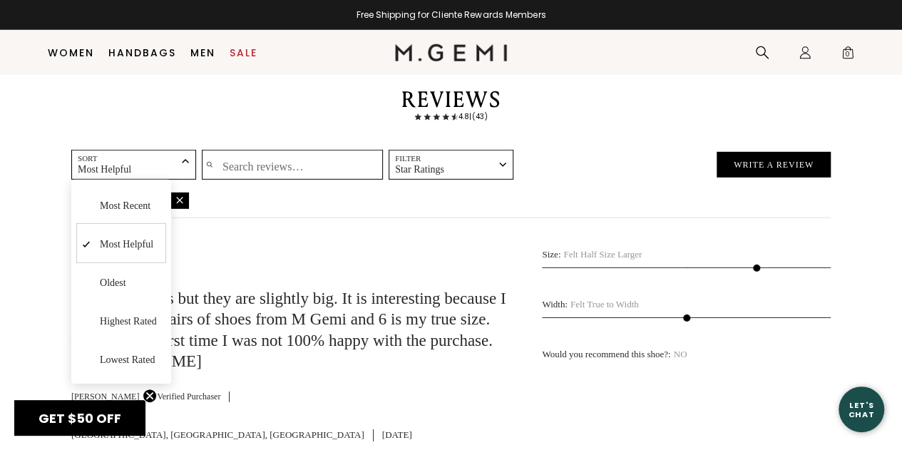
click at [116, 200] on span "Most Recent" at bounding box center [125, 205] width 51 height 11
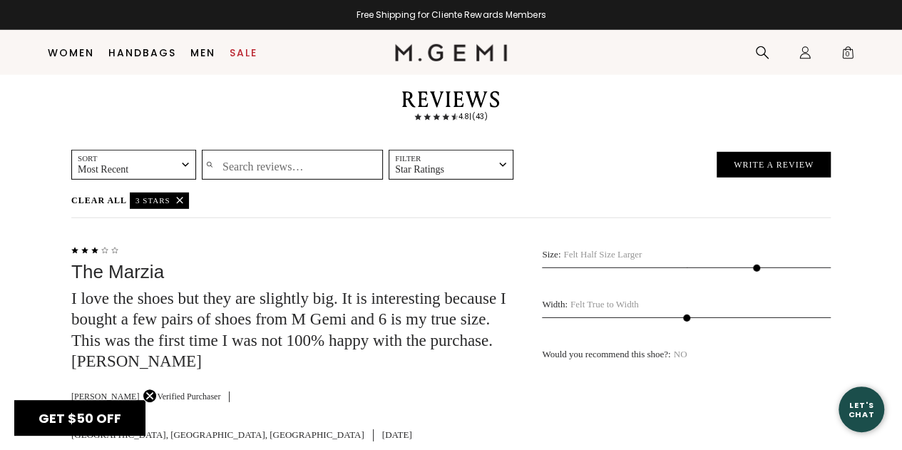
click at [504, 161] on icon "button" at bounding box center [502, 164] width 7 height 7
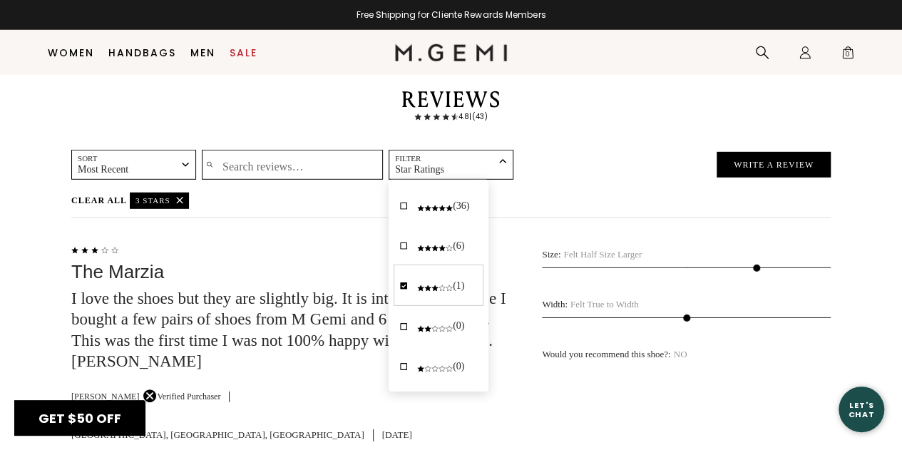
click at [413, 194] on span "5 stars (36)" at bounding box center [407, 204] width 14 height 21
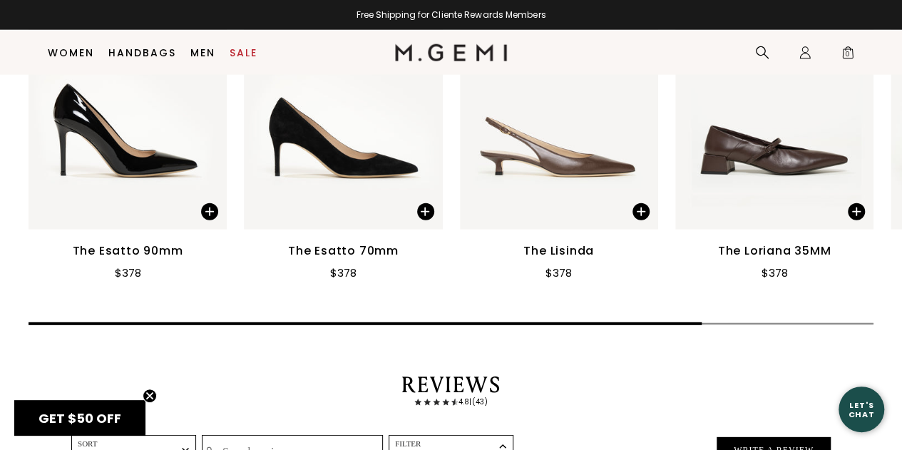
scroll to position [1986, 0]
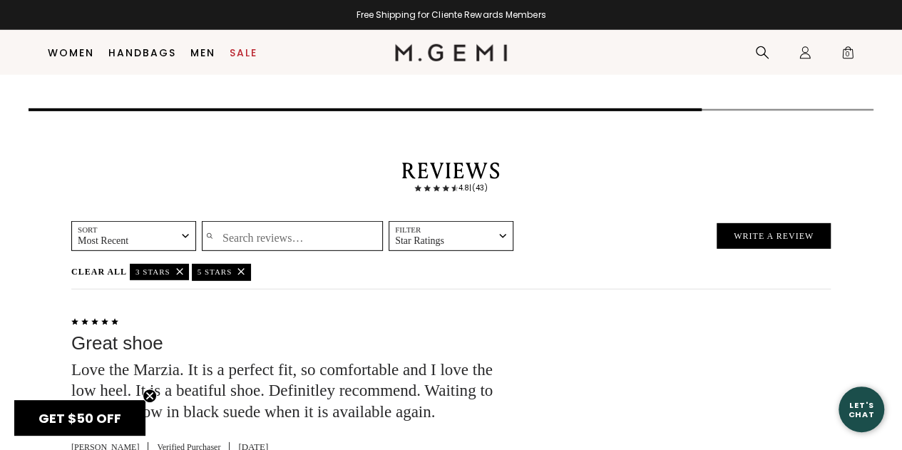
click at [243, 264] on button "5 stars" at bounding box center [221, 272] width 59 height 16
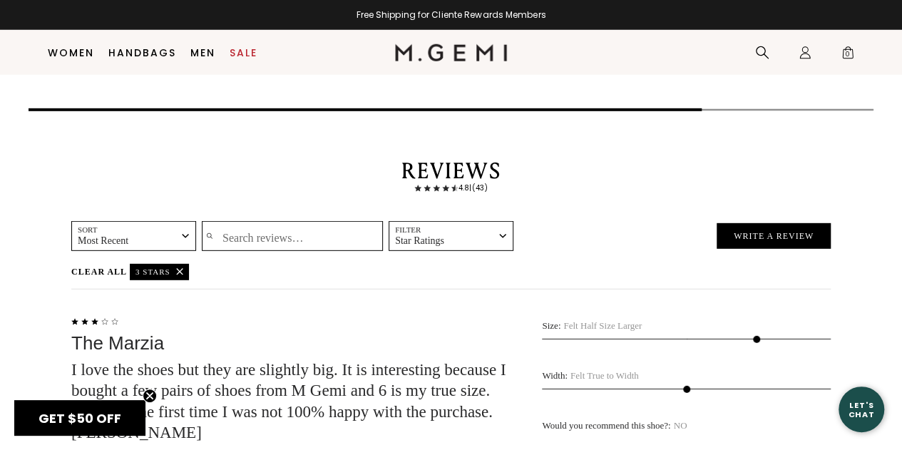
click at [178, 268] on icon "Remove 3 stars filter" at bounding box center [179, 271] width 7 height 7
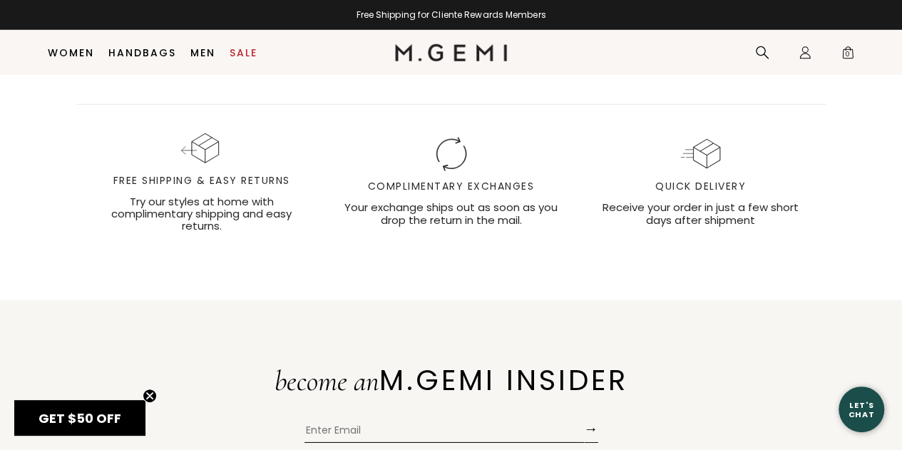
scroll to position [4483, 0]
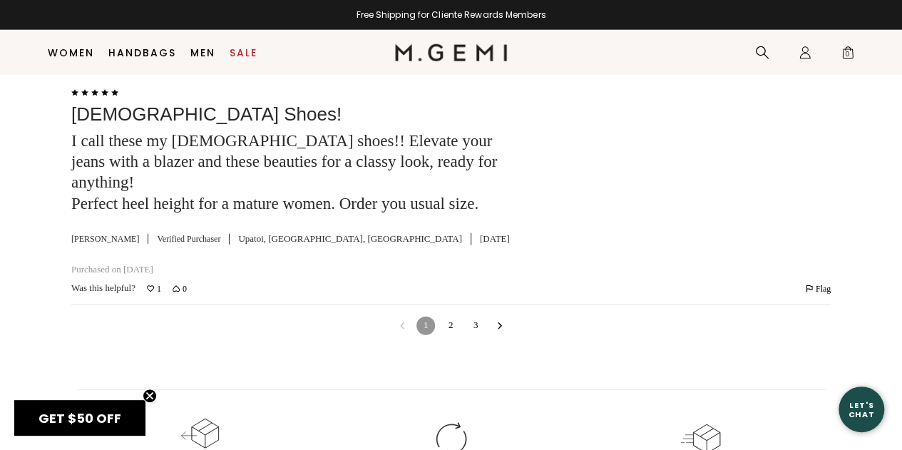
click at [479, 317] on link "3" at bounding box center [476, 326] width 19 height 19
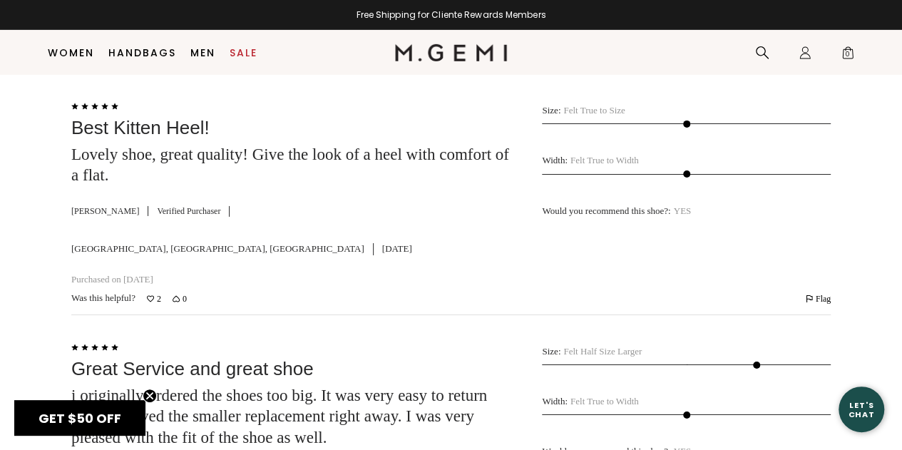
scroll to position [4963, 0]
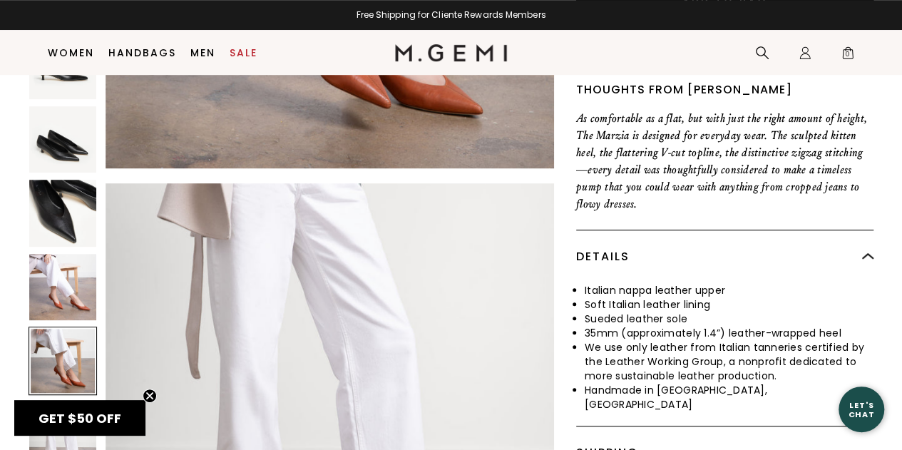
scroll to position [2274, 0]
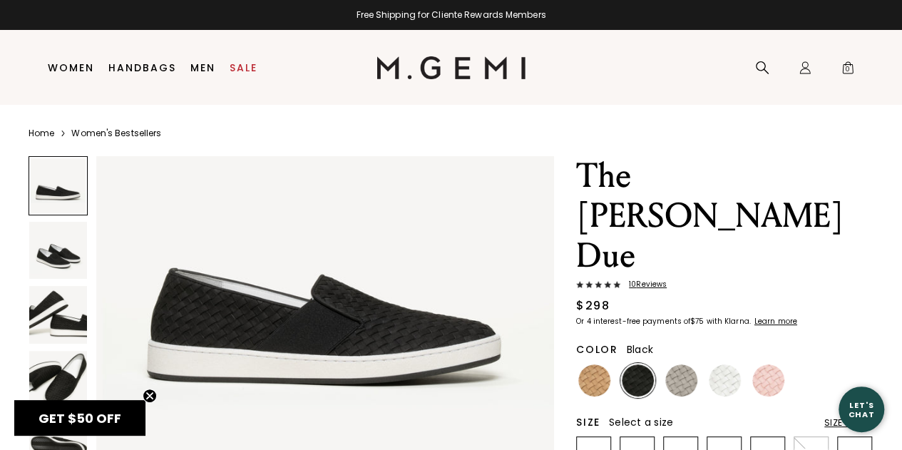
scroll to position [143, 0]
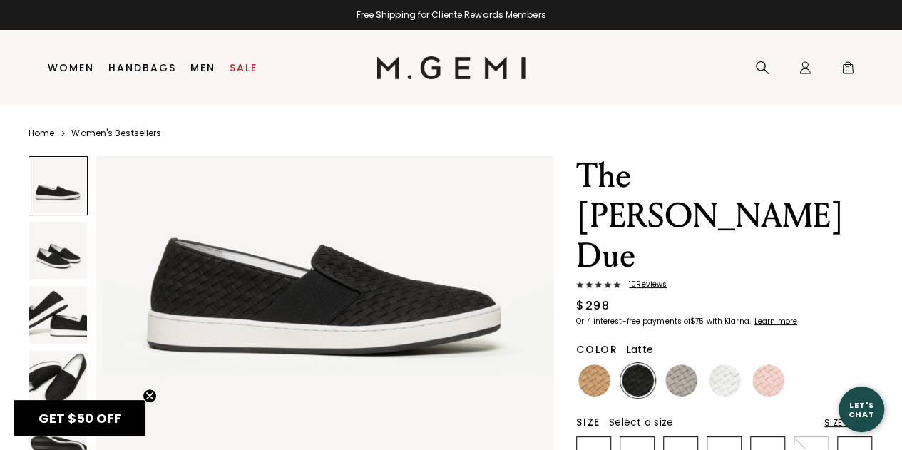
click at [591, 365] on img at bounding box center [595, 381] width 32 height 32
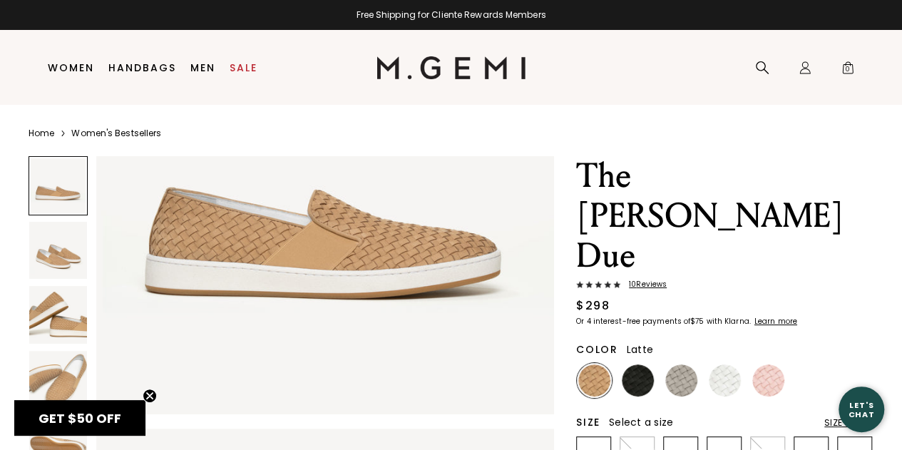
scroll to position [214, 0]
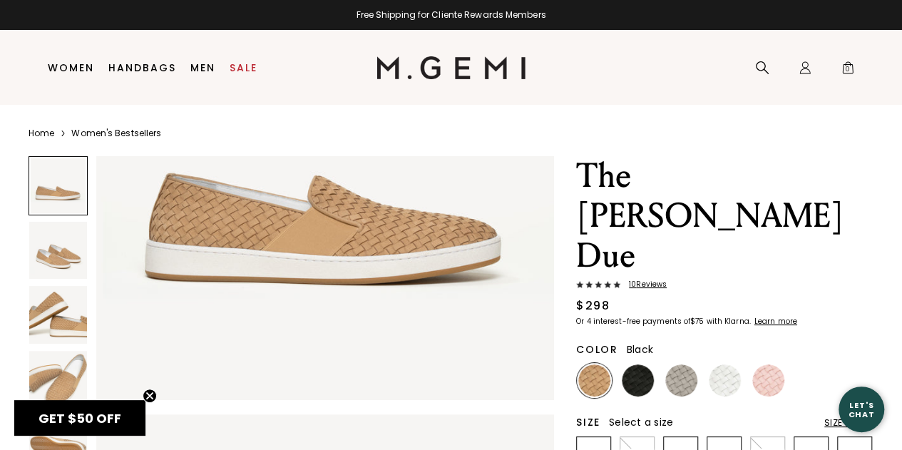
click at [643, 365] on img at bounding box center [638, 381] width 32 height 32
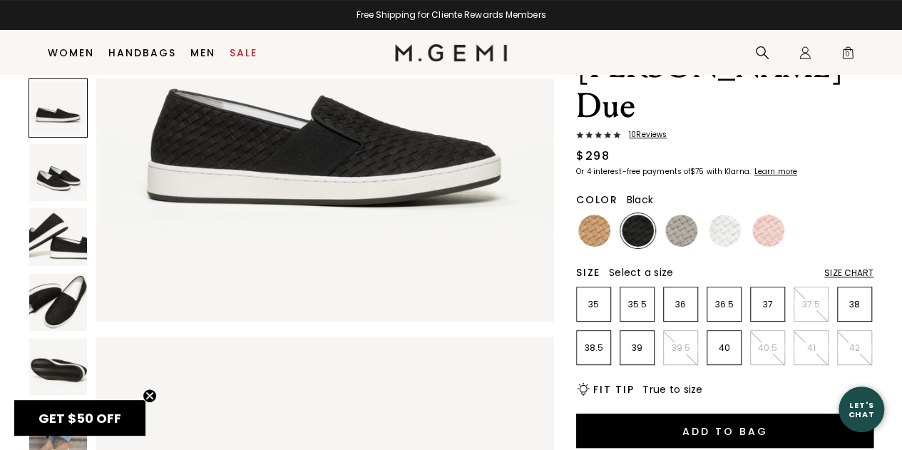
scroll to position [113, 0]
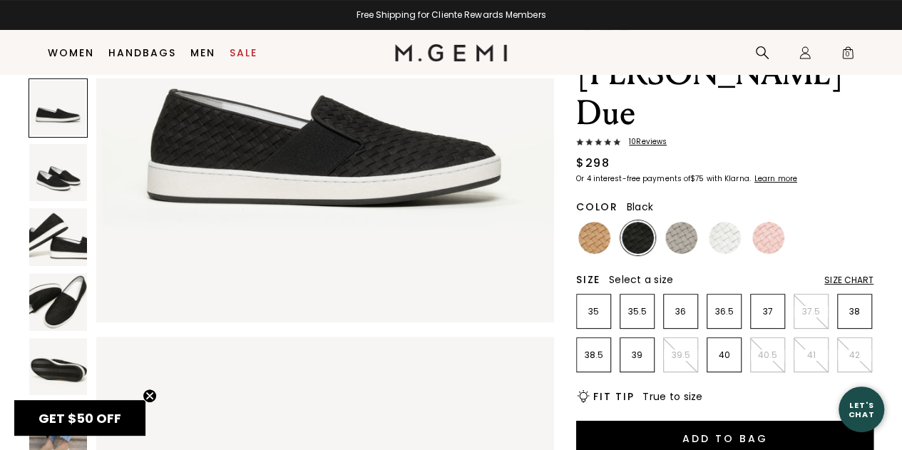
click at [68, 293] on img at bounding box center [58, 302] width 58 height 58
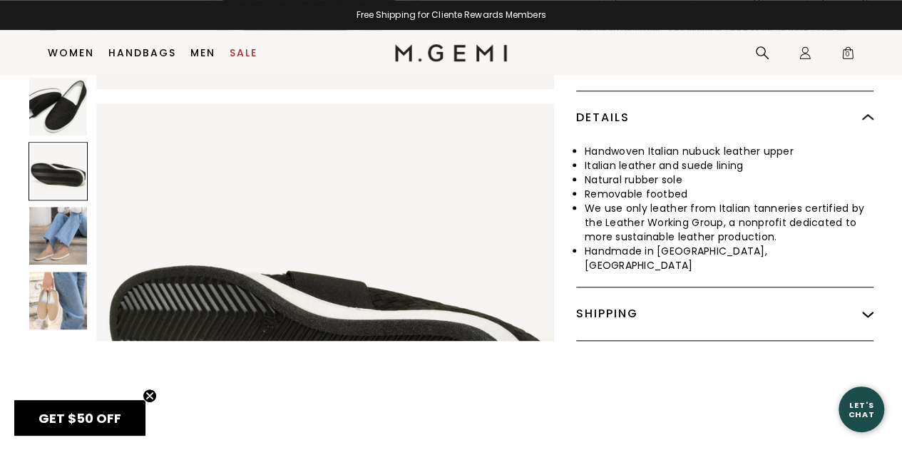
scroll to position [683, 0]
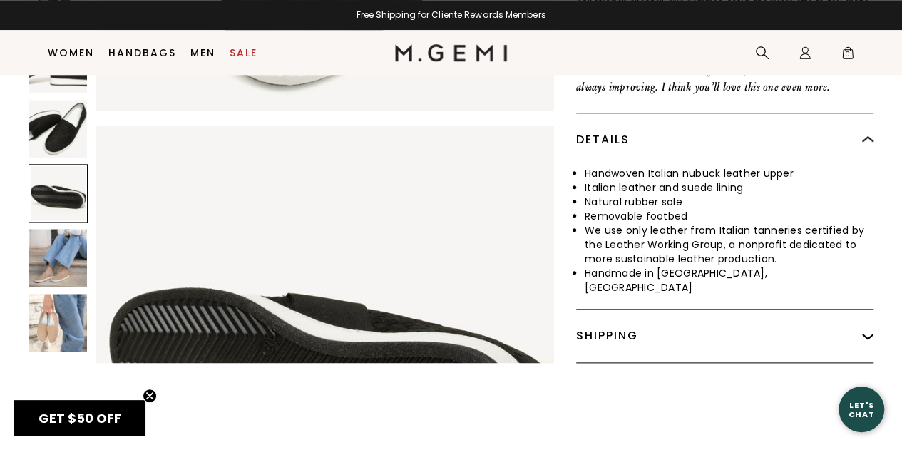
click at [56, 229] on img at bounding box center [58, 258] width 58 height 58
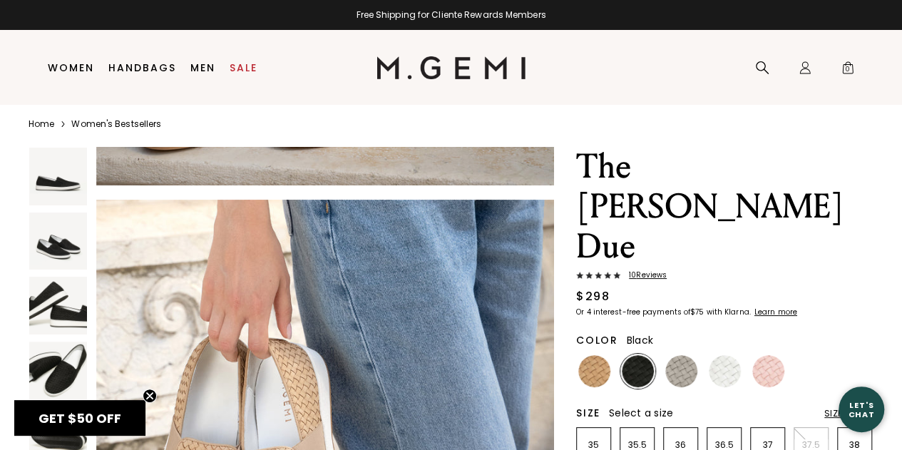
scroll to position [0, 0]
